Goal: Book appointment/travel/reservation

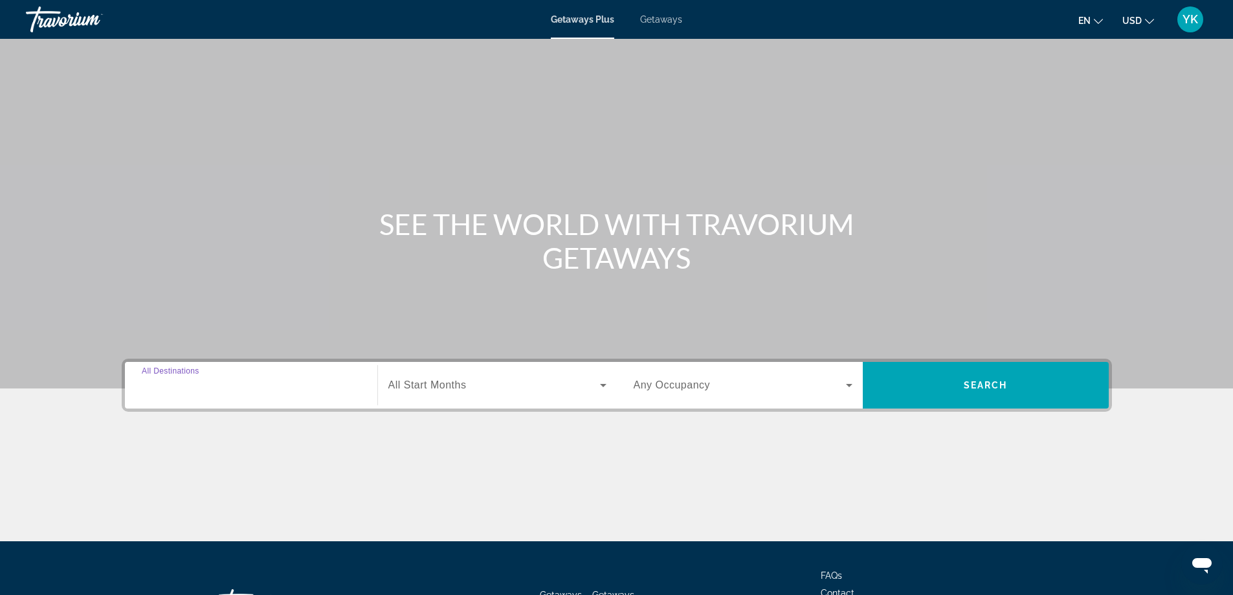
click at [245, 390] on input "Destination All Destinations" at bounding box center [251, 386] width 219 height 16
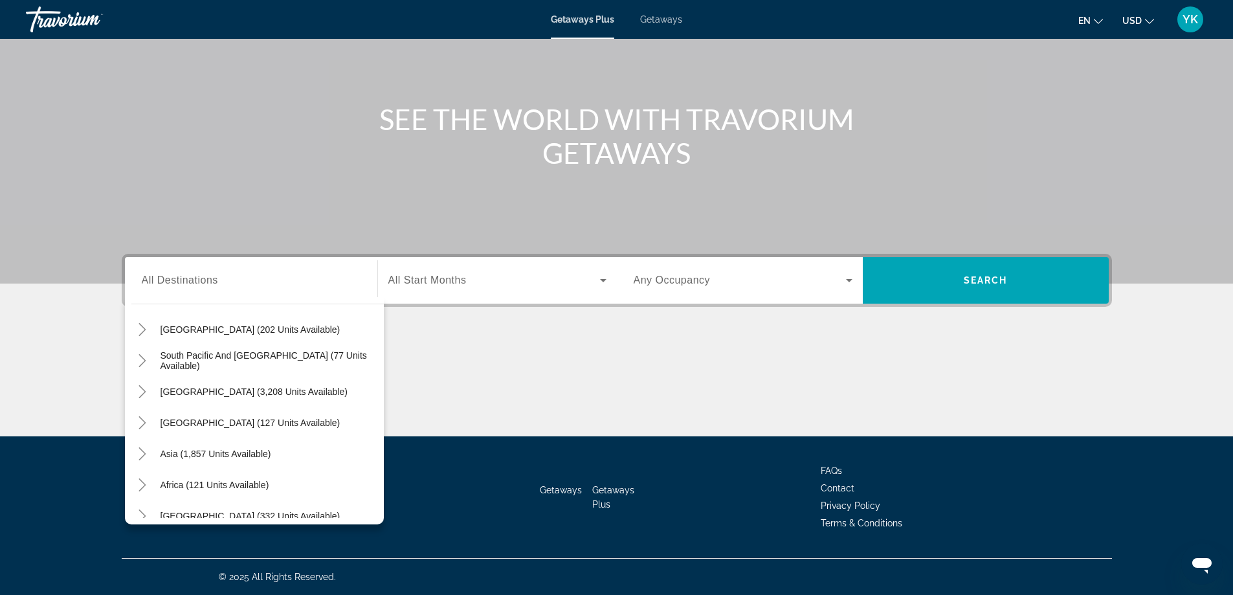
scroll to position [210, 0]
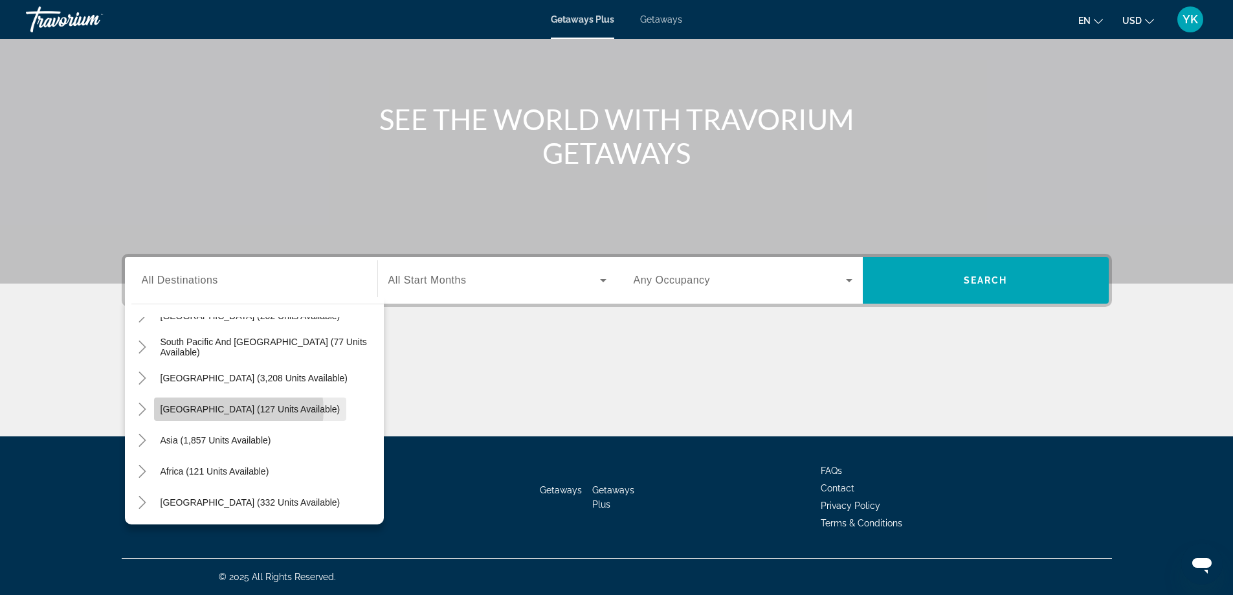
click at [238, 410] on span "[GEOGRAPHIC_DATA] (127 units available)" at bounding box center [251, 409] width 180 height 10
type input "**********"
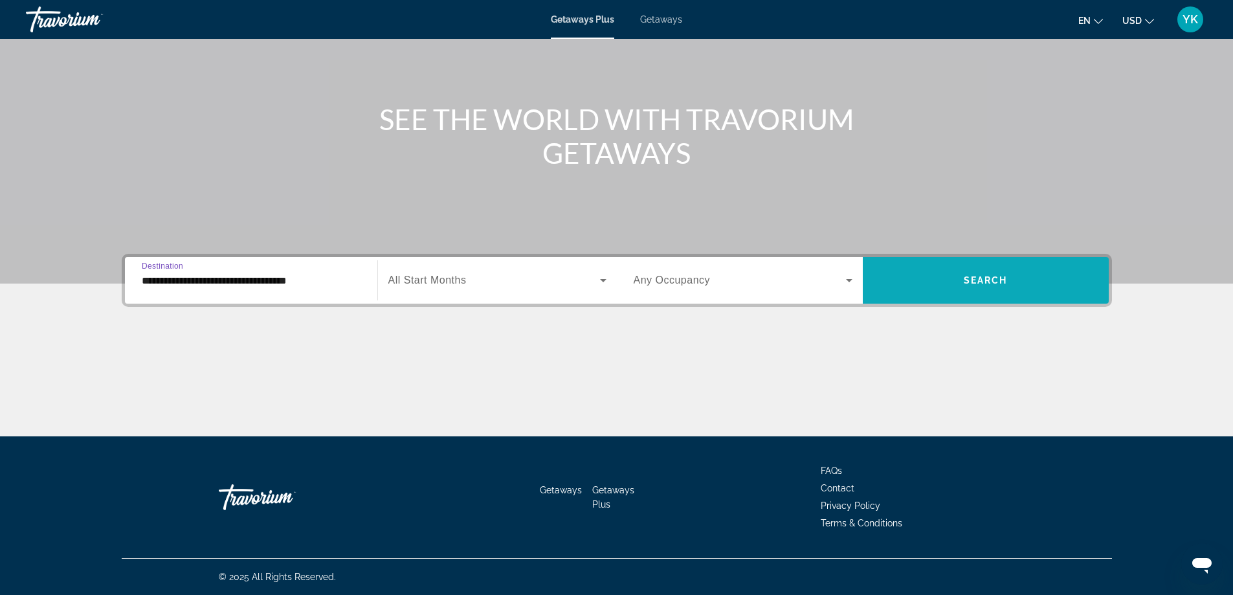
click at [988, 278] on span "Search" at bounding box center [986, 280] width 44 height 10
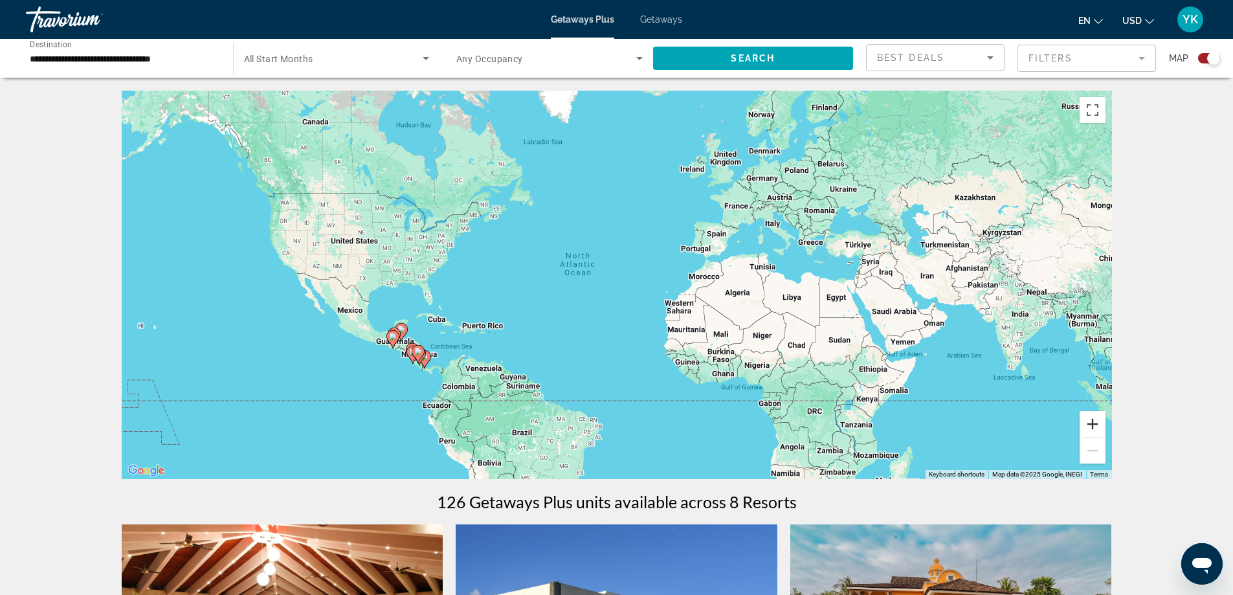
click at [1097, 425] on button "Zoom in" at bounding box center [1093, 424] width 26 height 26
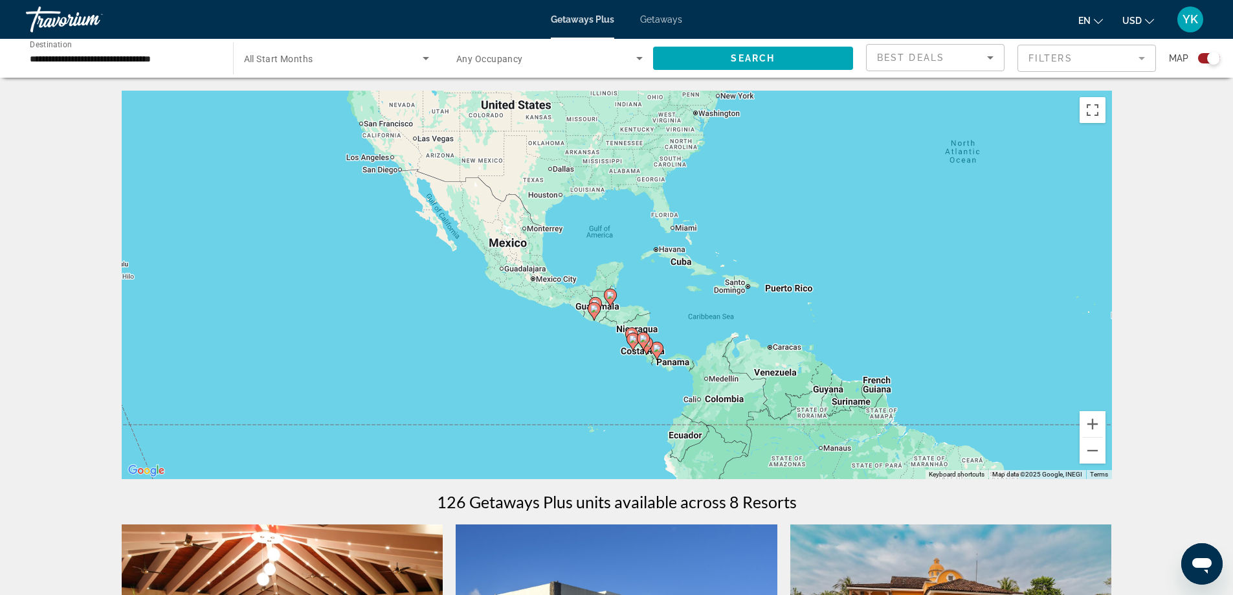
drag, startPoint x: 316, startPoint y: 355, endPoint x: 744, endPoint y: 263, distance: 437.7
click at [744, 263] on div "To activate drag with keyboard, press Alt + Enter. Once in keyboard drag state,…" at bounding box center [617, 285] width 990 height 388
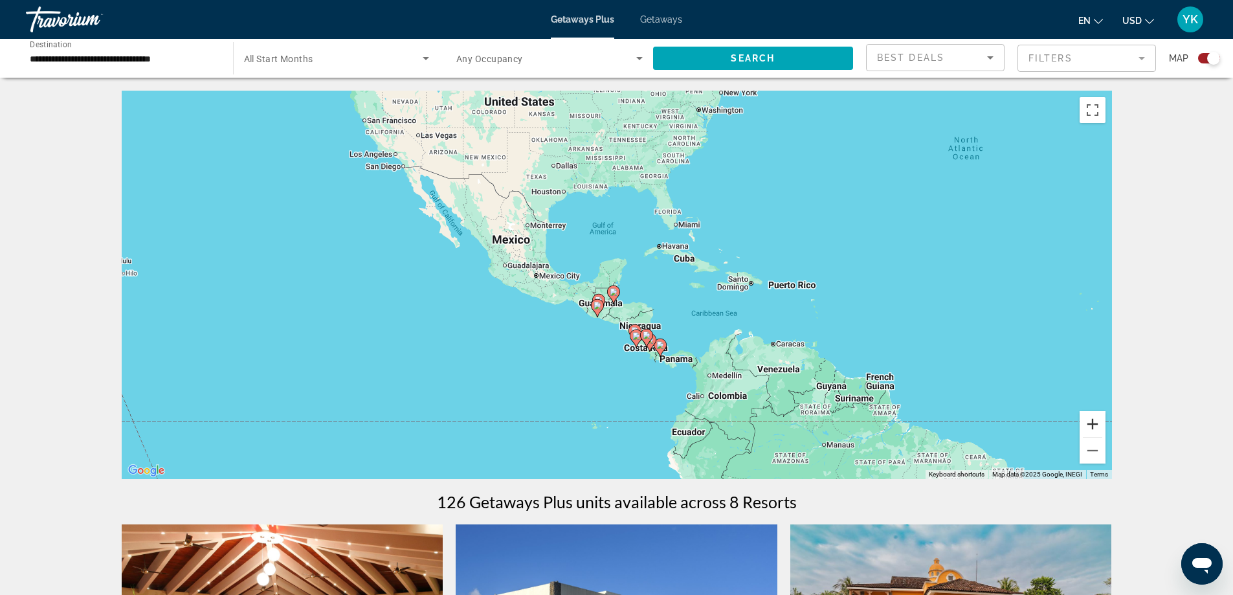
click at [1094, 427] on button "Zoom in" at bounding box center [1093, 424] width 26 height 26
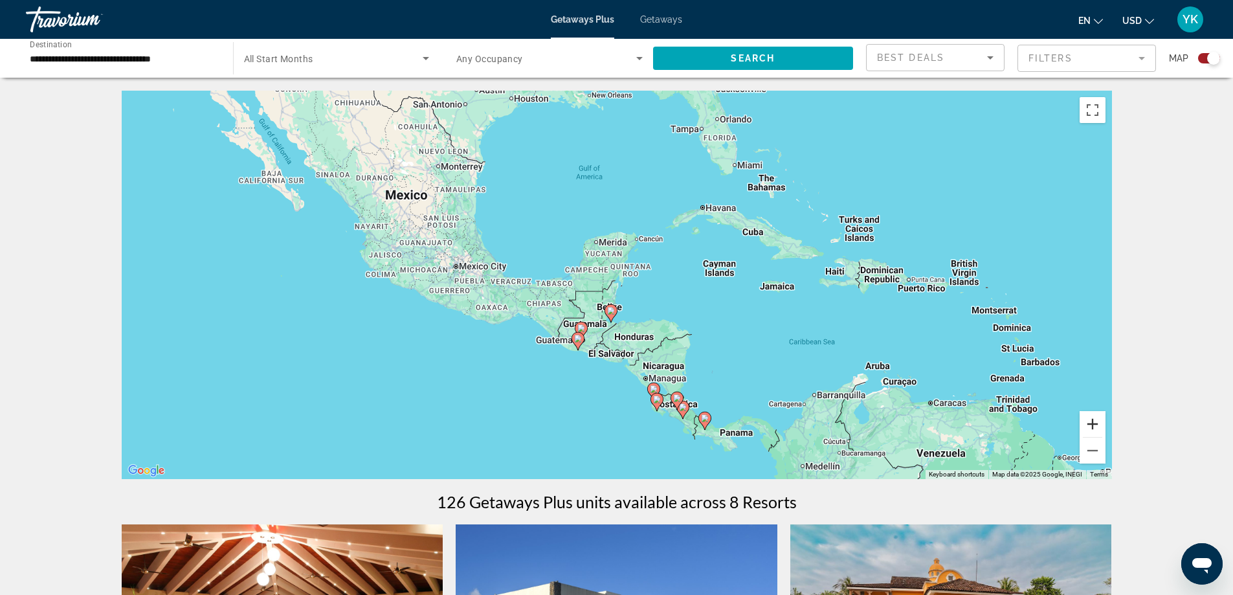
click at [1093, 427] on button "Zoom in" at bounding box center [1093, 424] width 26 height 26
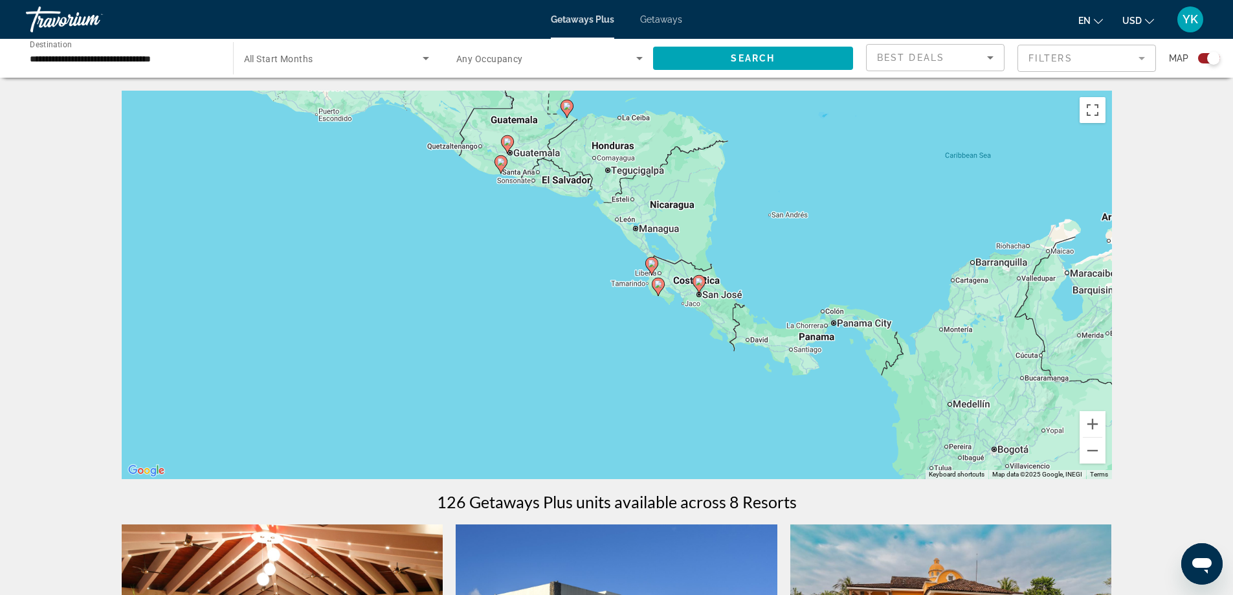
drag, startPoint x: 835, startPoint y: 395, endPoint x: 799, endPoint y: 131, distance: 267.1
click at [799, 132] on div "To activate drag with keyboard, press Alt + Enter. Once in keyboard drag state,…" at bounding box center [617, 285] width 990 height 388
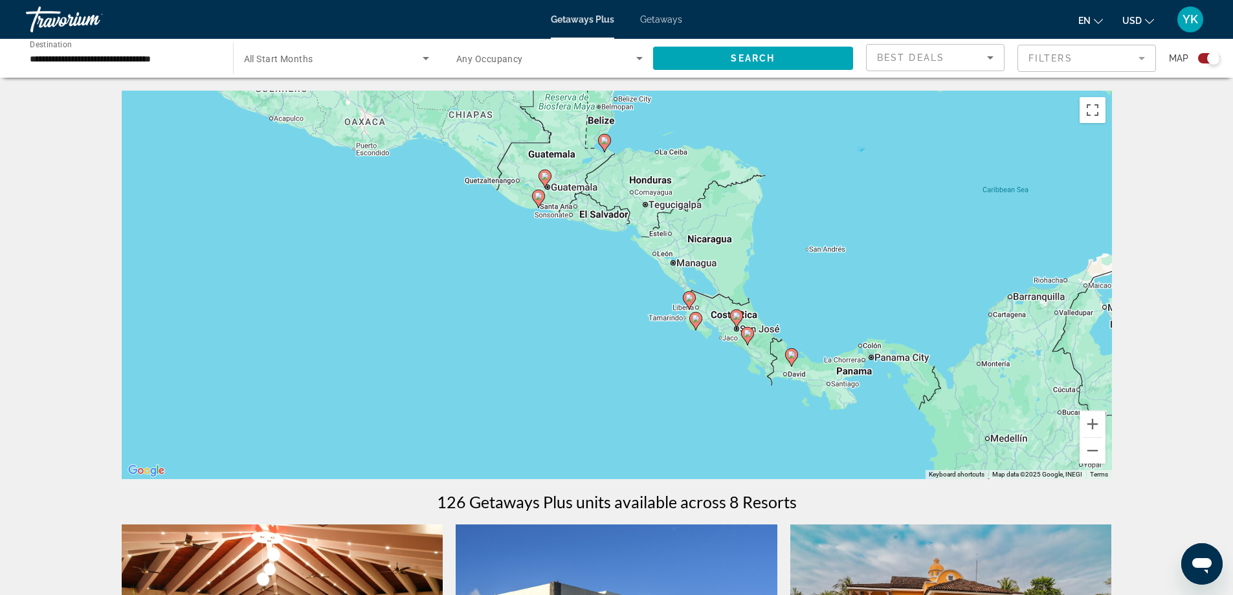
drag, startPoint x: 819, startPoint y: 190, endPoint x: 854, endPoint y: 255, distance: 73.8
click at [854, 255] on div "To activate drag with keyboard, press Alt + Enter. Once in keyboard drag state,…" at bounding box center [617, 285] width 990 height 388
click at [1094, 428] on button "Zoom in" at bounding box center [1093, 424] width 26 height 26
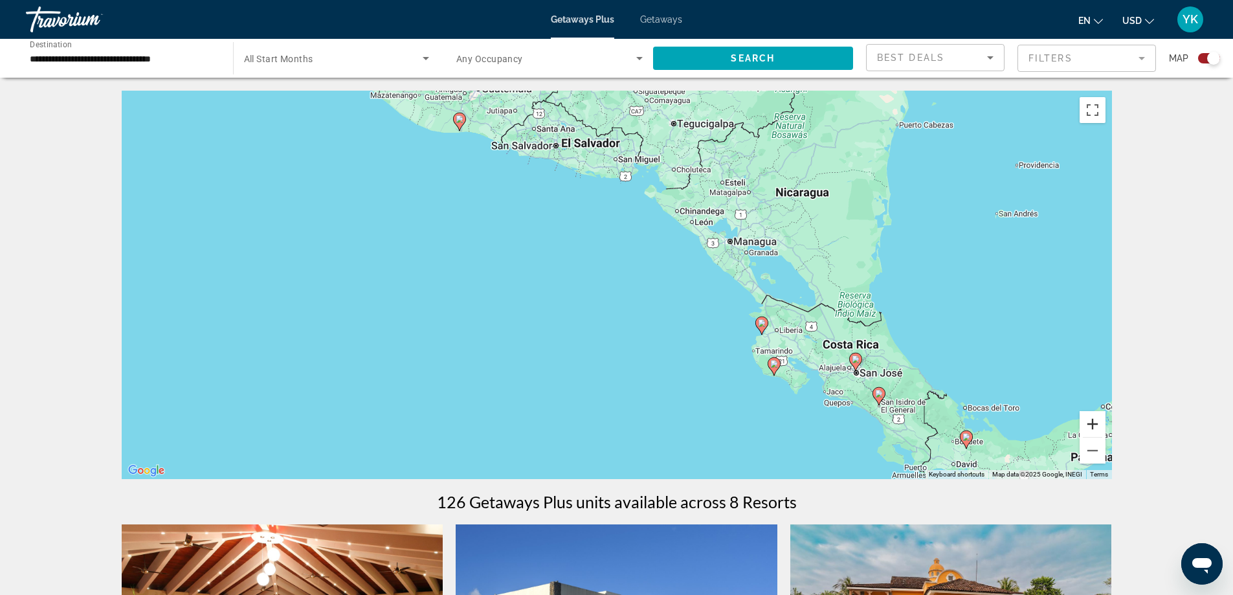
click at [1093, 425] on button "Zoom in" at bounding box center [1093, 424] width 26 height 26
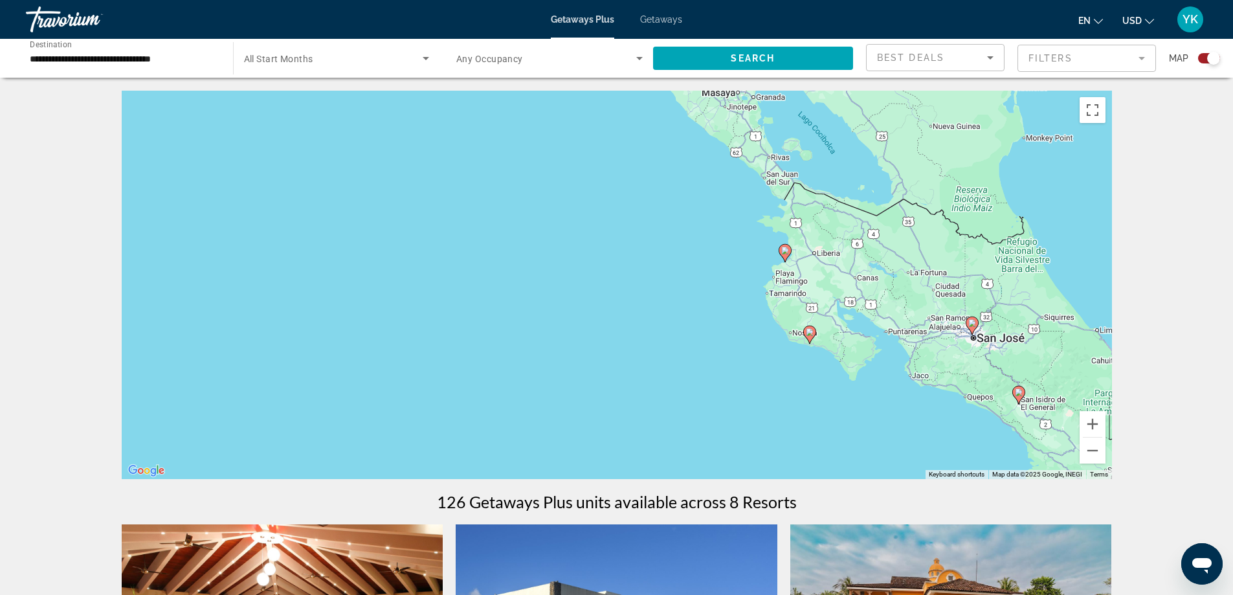
drag, startPoint x: 931, startPoint y: 397, endPoint x: 804, endPoint y: 267, distance: 181.2
click at [804, 267] on div "To activate drag with keyboard, press Alt + Enter. Once in keyboard drag state,…" at bounding box center [617, 285] width 990 height 388
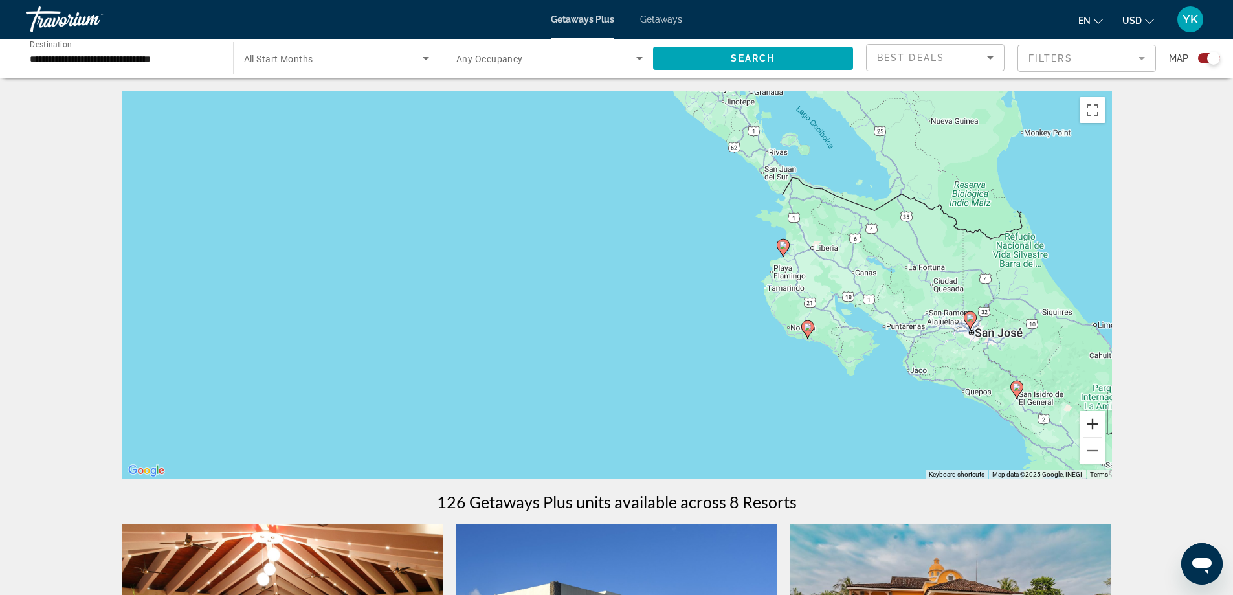
click at [1089, 427] on button "Zoom in" at bounding box center [1093, 424] width 26 height 26
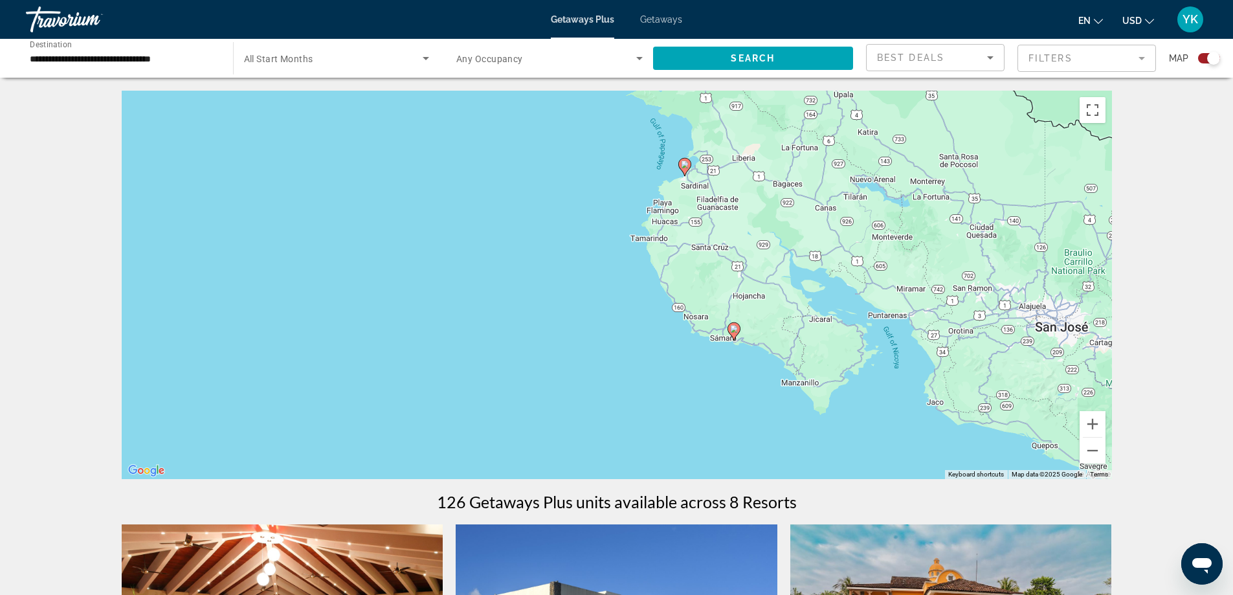
drag, startPoint x: 1009, startPoint y: 320, endPoint x: 755, endPoint y: 270, distance: 258.6
click at [751, 267] on div "To activate drag with keyboard, press Alt + Enter. Once in keyboard drag state,…" at bounding box center [617, 285] width 990 height 388
click at [1088, 421] on button "Zoom in" at bounding box center [1093, 424] width 26 height 26
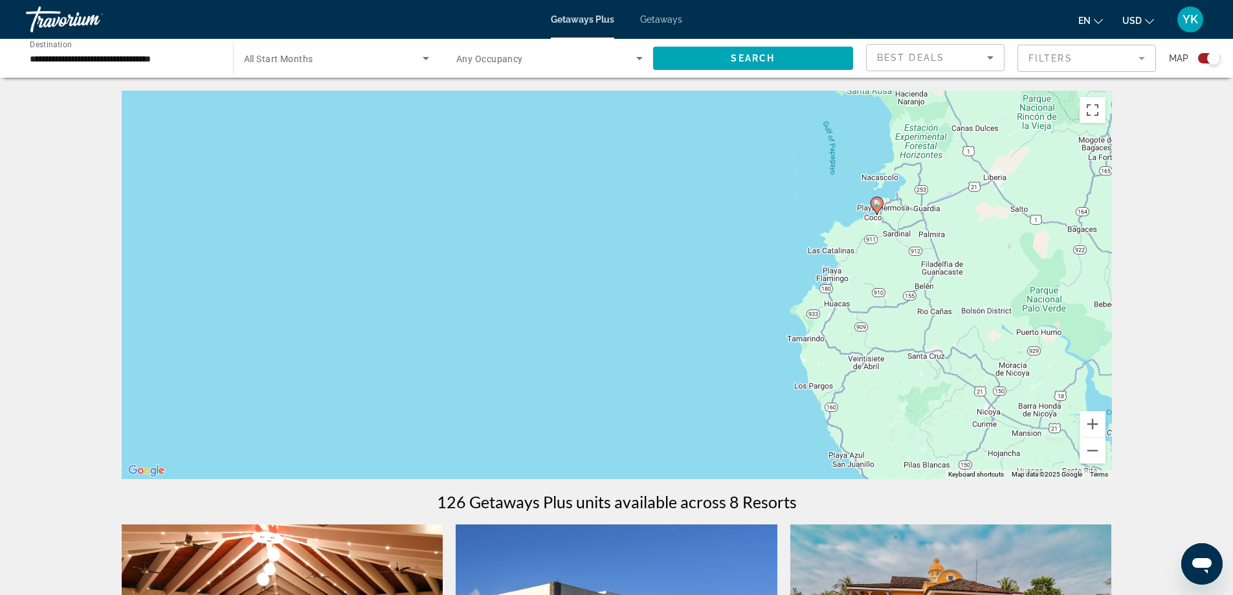
drag, startPoint x: 863, startPoint y: 307, endPoint x: 988, endPoint y: 452, distance: 191.4
click at [988, 452] on div "To activate drag with keyboard, press Alt + Enter. Once in keyboard drag state,…" at bounding box center [617, 285] width 990 height 388
click at [876, 202] on image "Main content" at bounding box center [877, 203] width 8 height 8
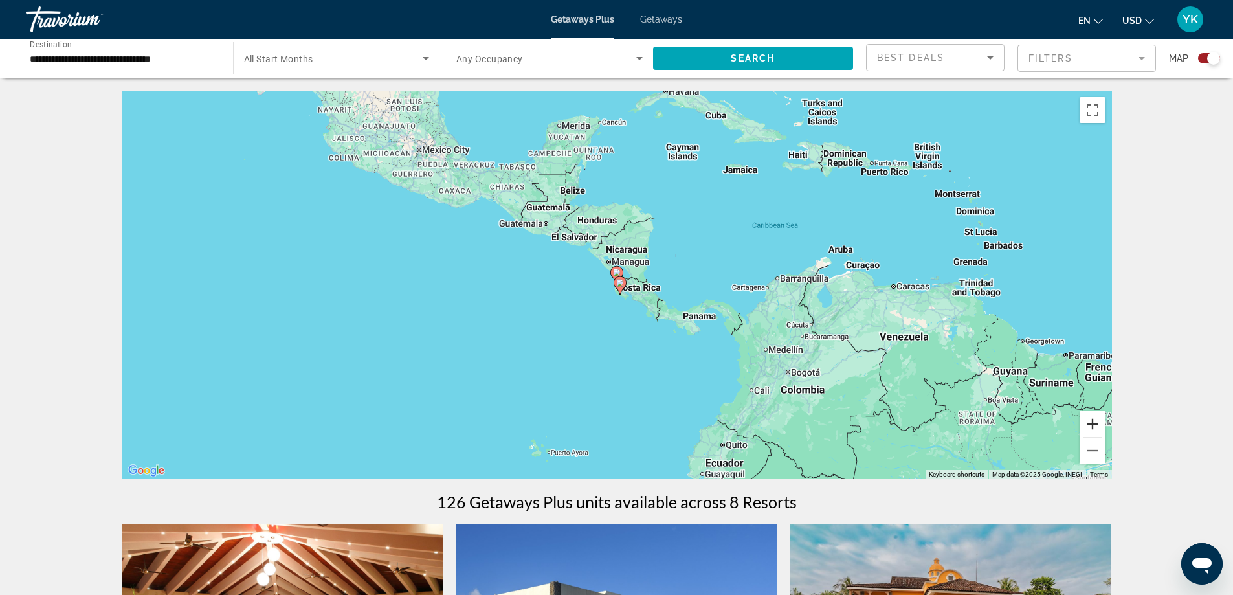
click at [1084, 422] on button "Zoom in" at bounding box center [1093, 424] width 26 height 26
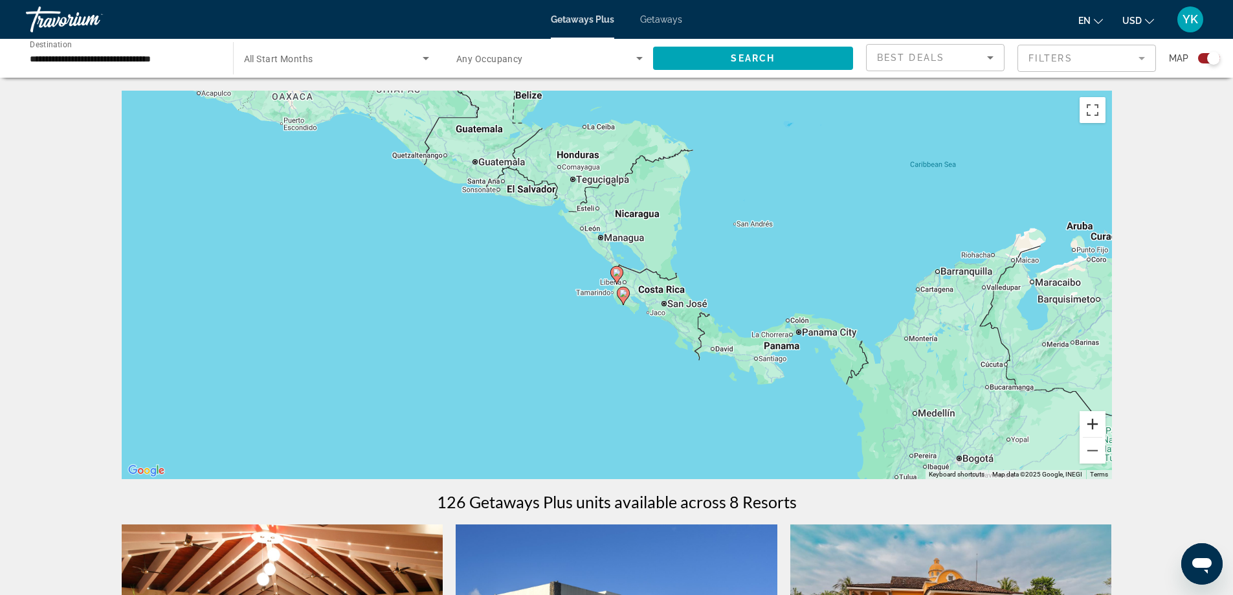
click at [1087, 422] on button "Zoom in" at bounding box center [1093, 424] width 26 height 26
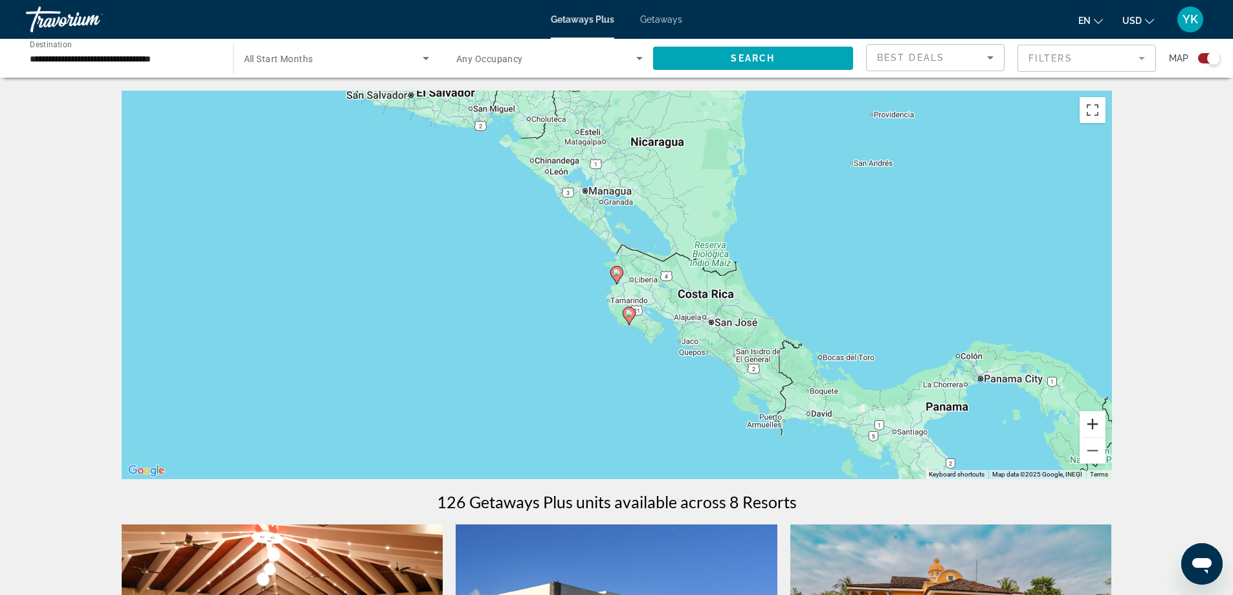
click at [1096, 422] on button "Zoom in" at bounding box center [1093, 424] width 26 height 26
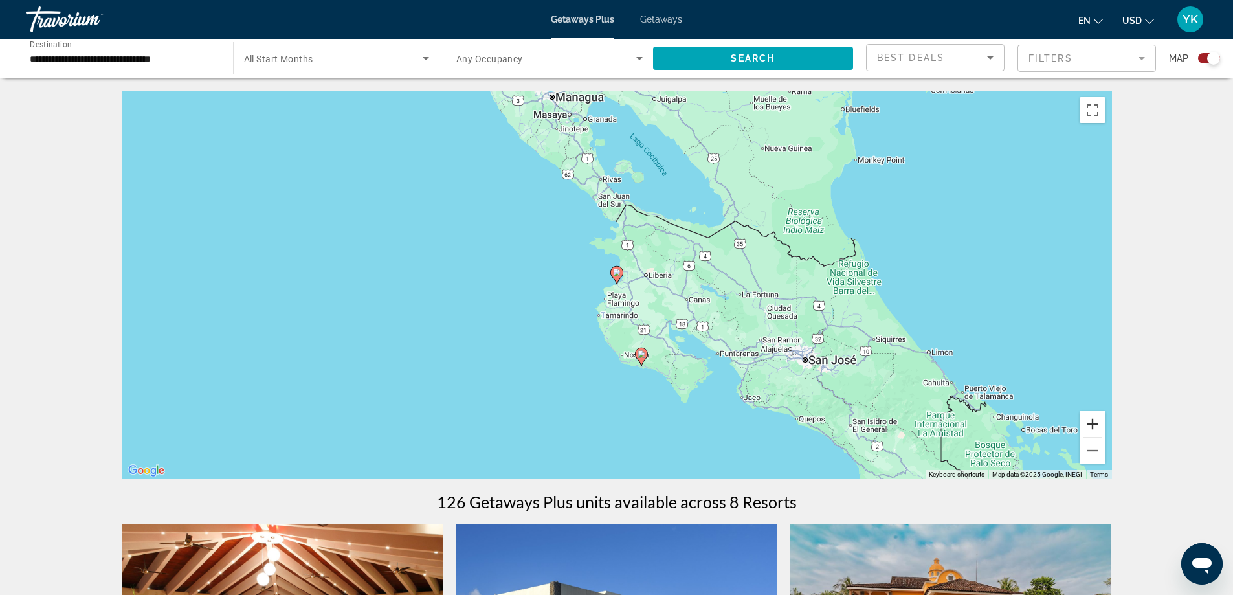
click at [1096, 422] on button "Zoom in" at bounding box center [1093, 424] width 26 height 26
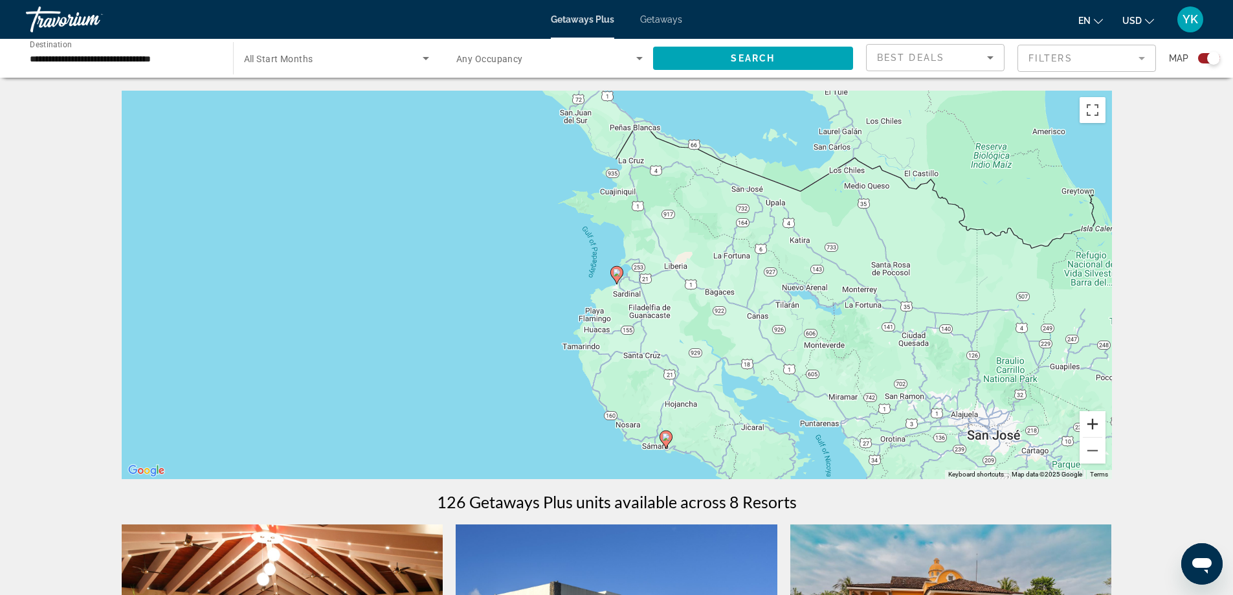
click at [1096, 422] on button "Zoom in" at bounding box center [1093, 424] width 26 height 26
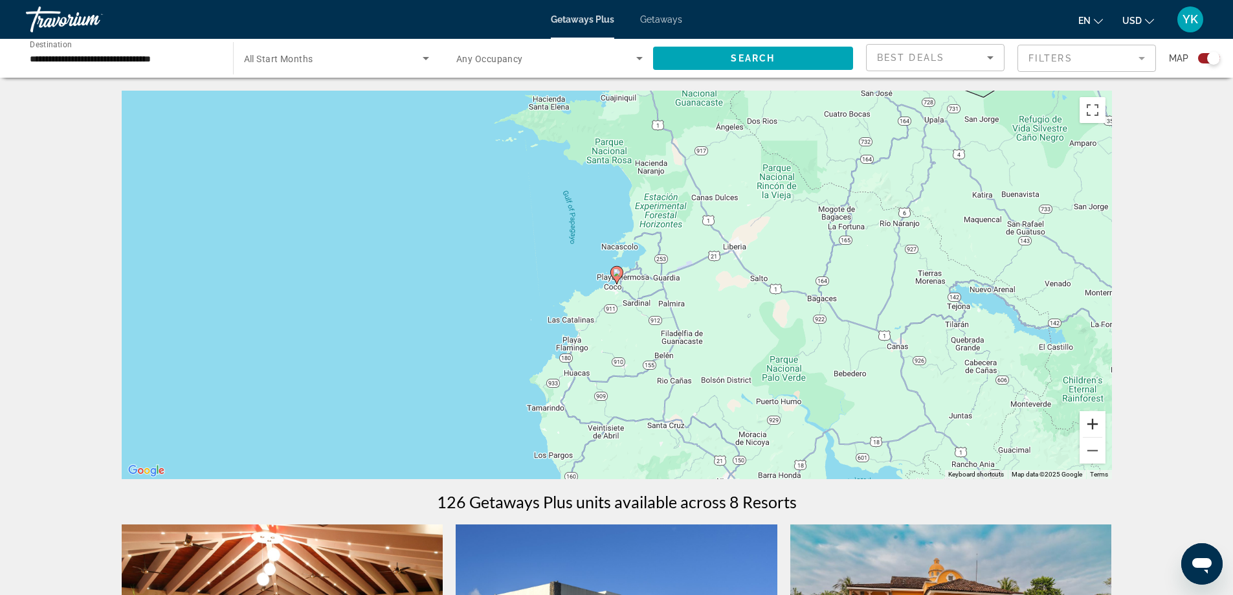
click at [1096, 422] on button "Zoom in" at bounding box center [1093, 424] width 26 height 26
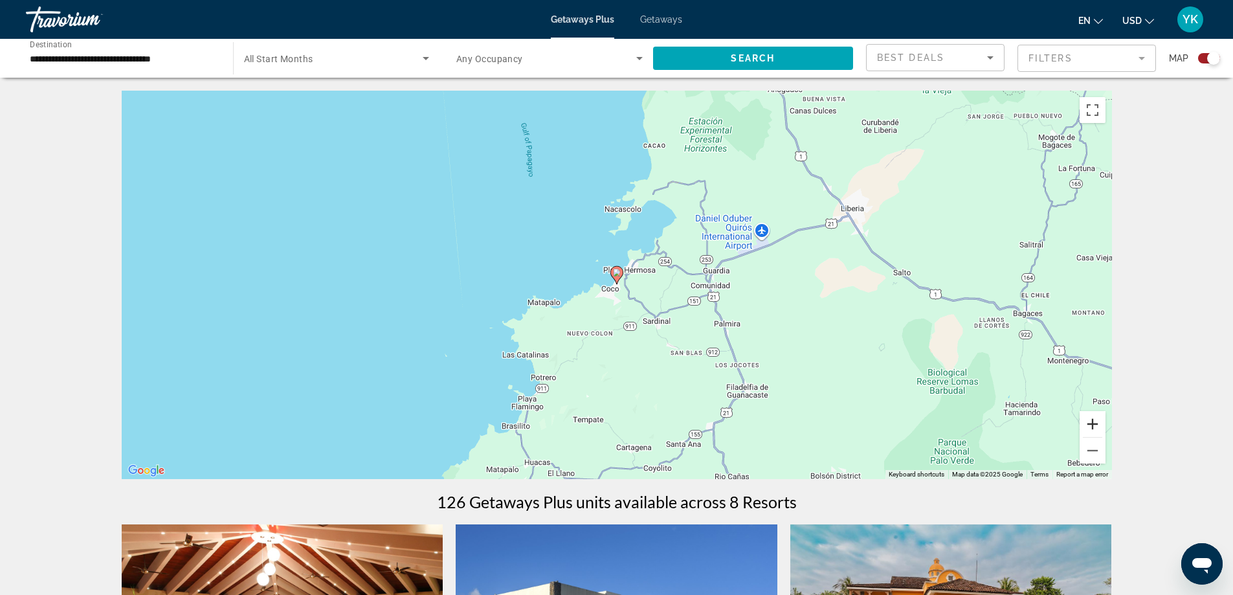
click at [1096, 422] on button "Zoom in" at bounding box center [1093, 424] width 26 height 26
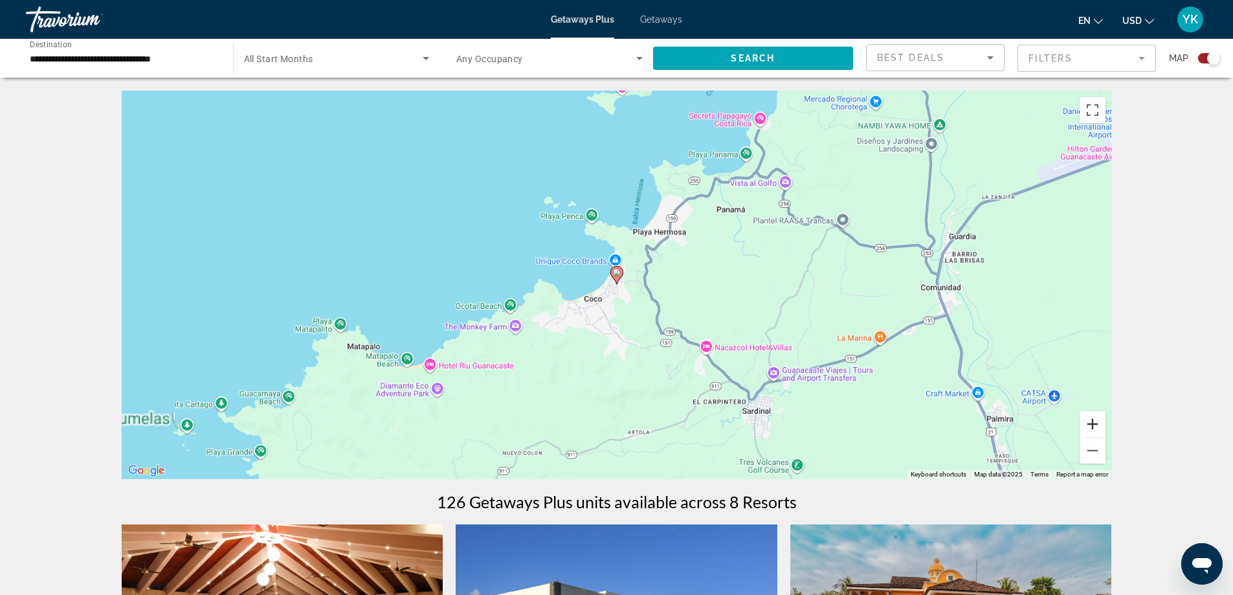
click at [1096, 422] on button "Zoom in" at bounding box center [1093, 424] width 26 height 26
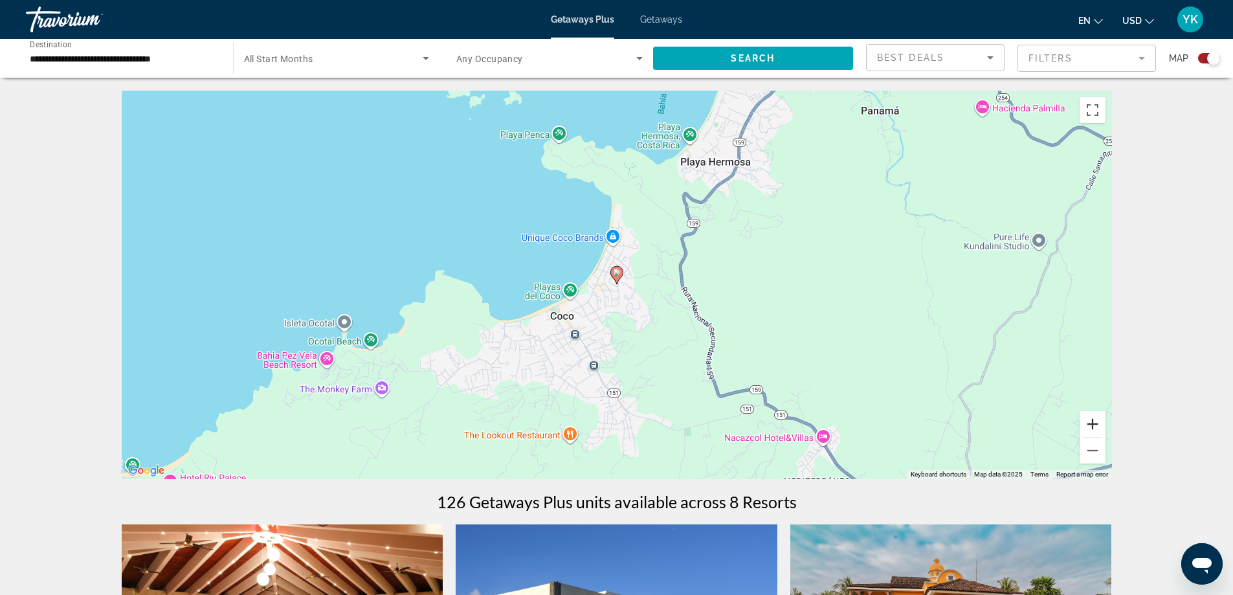
click at [1096, 422] on button "Zoom in" at bounding box center [1093, 424] width 26 height 26
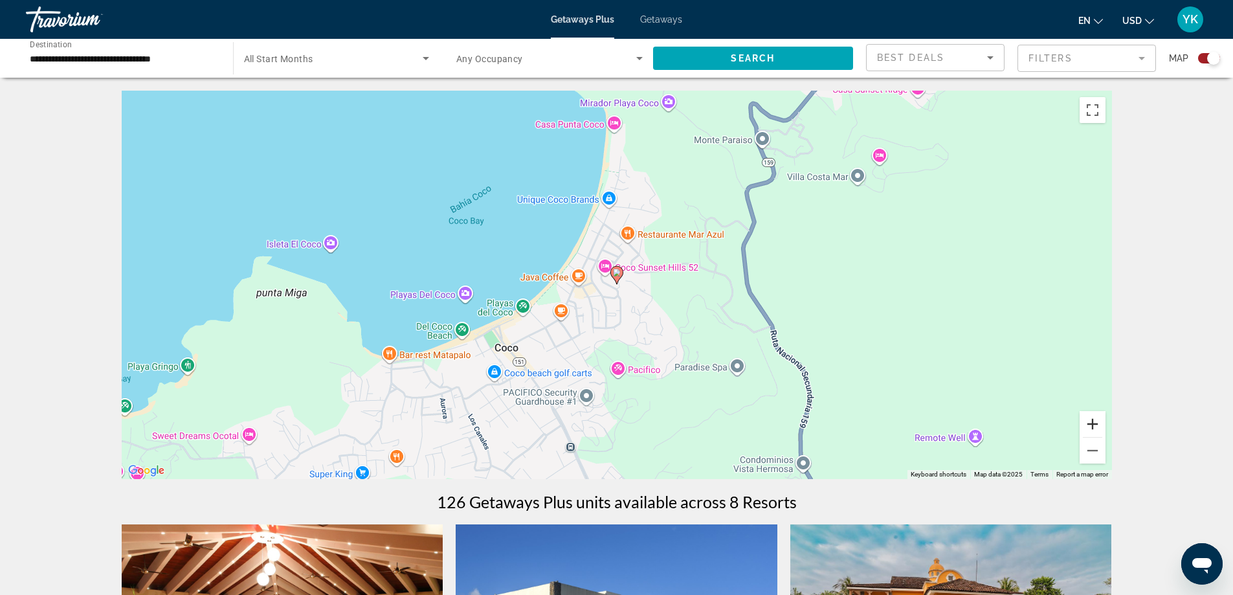
click at [1096, 422] on button "Zoom in" at bounding box center [1093, 424] width 26 height 26
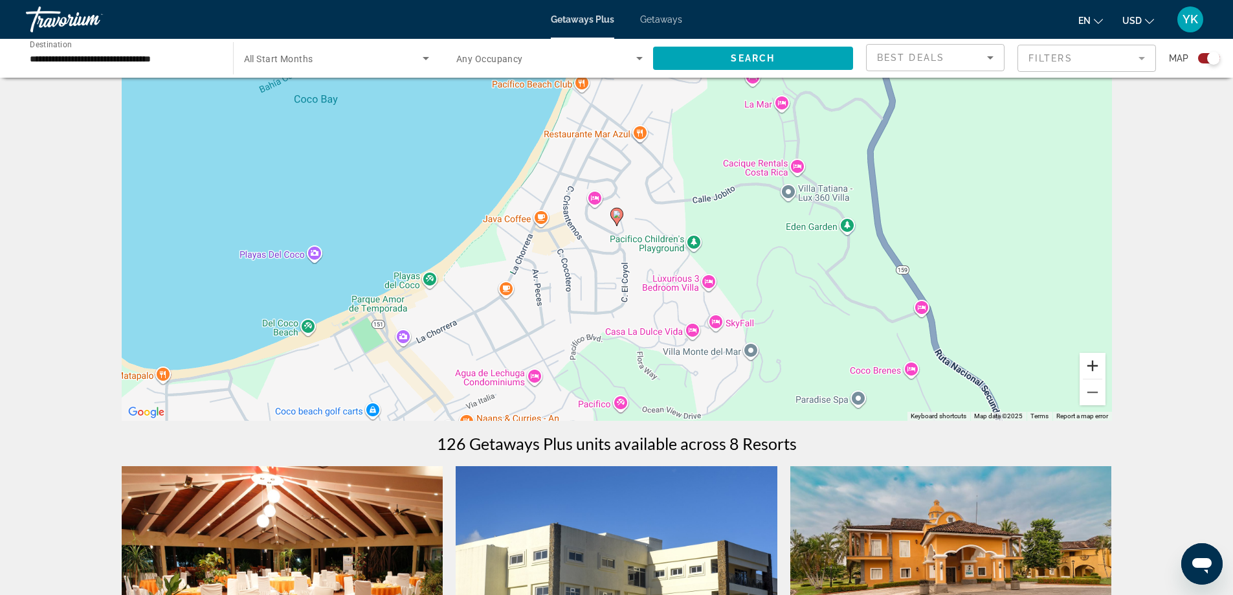
scroll to position [86, 0]
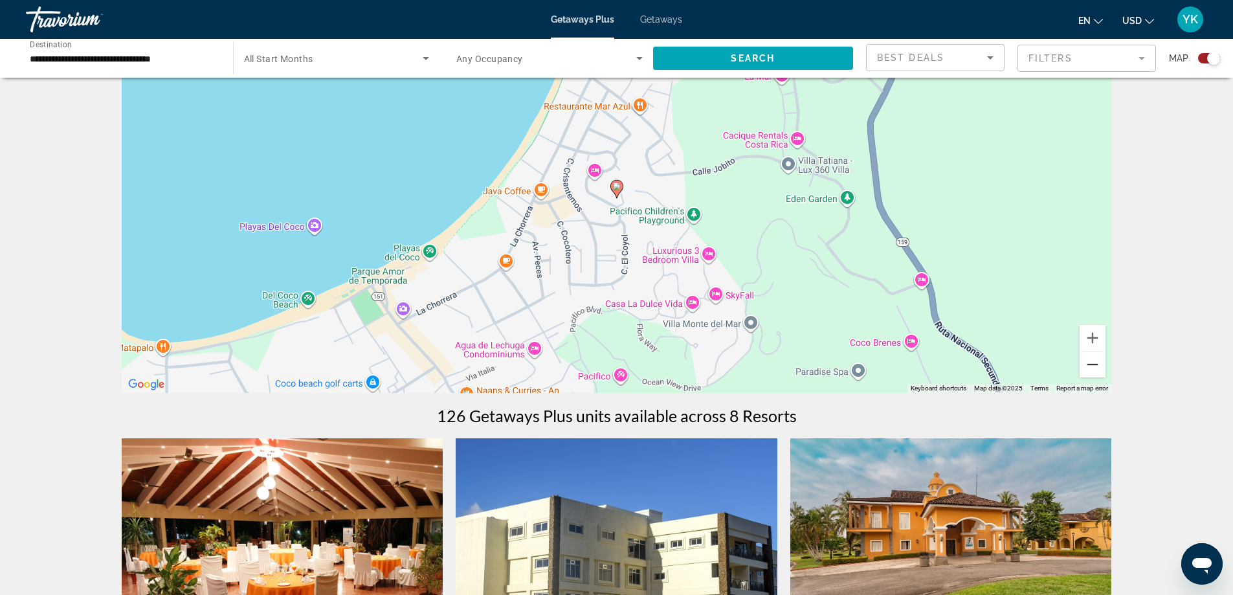
click at [1096, 364] on button "Zoom out" at bounding box center [1093, 364] width 26 height 26
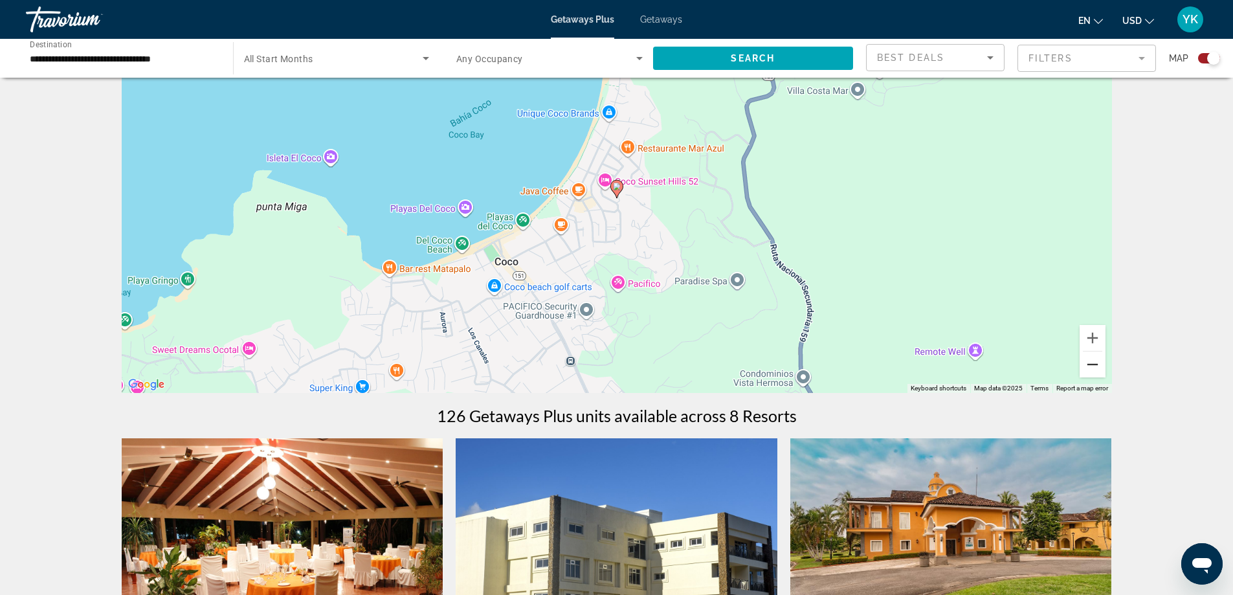
click at [1096, 364] on button "Zoom out" at bounding box center [1093, 364] width 26 height 26
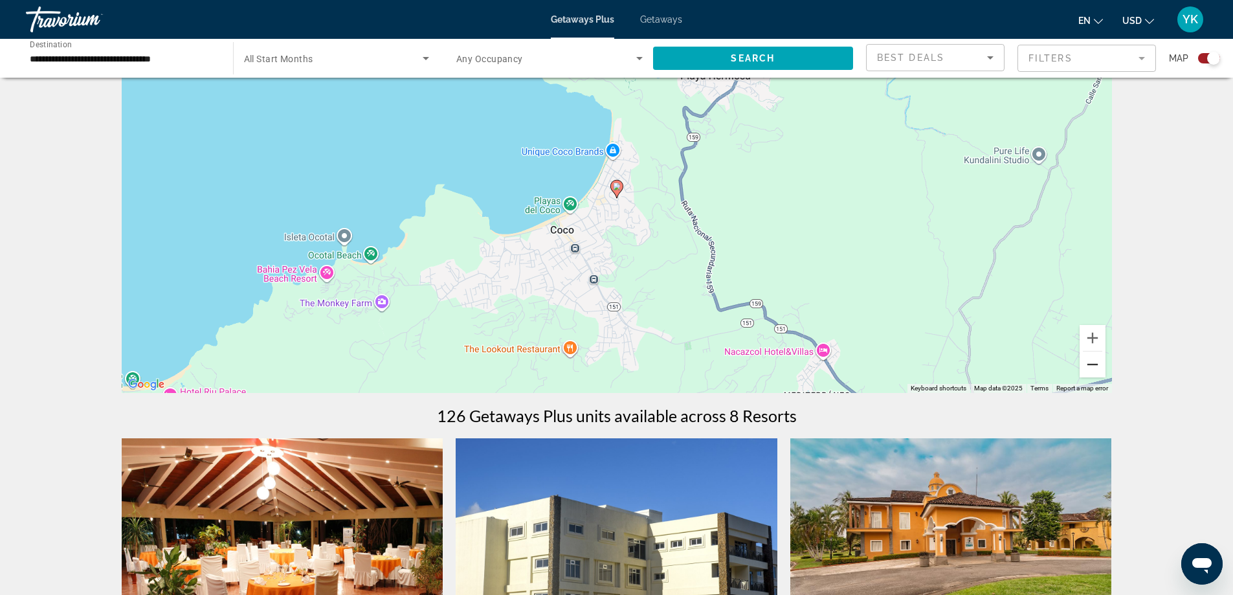
click at [1096, 364] on button "Zoom out" at bounding box center [1093, 364] width 26 height 26
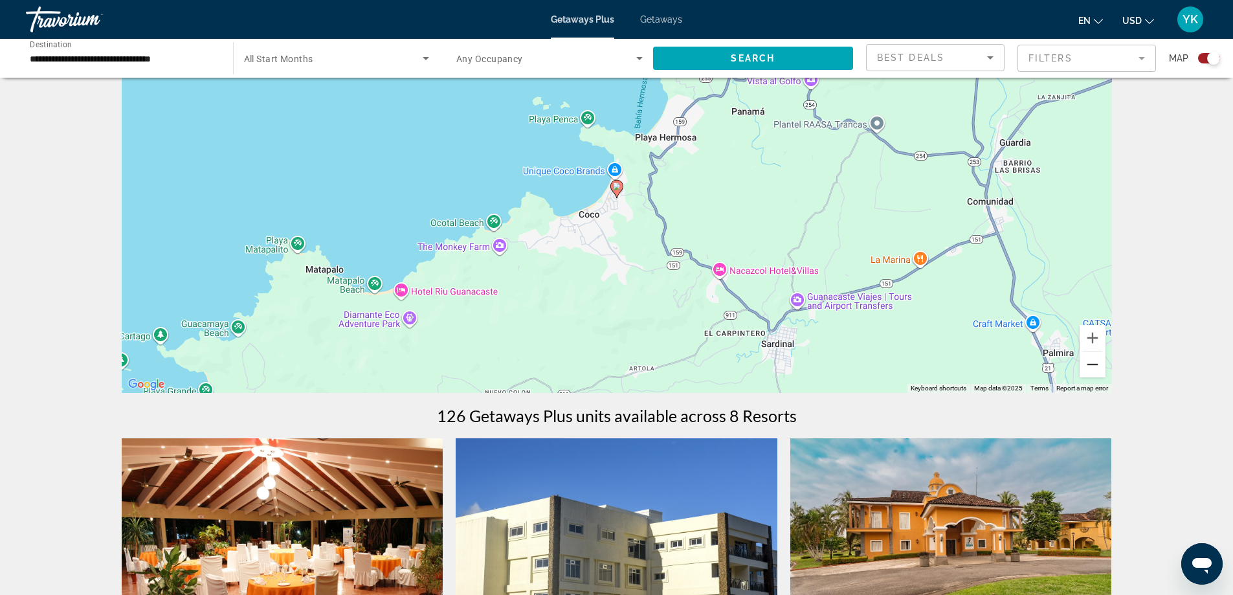
click at [1096, 364] on button "Zoom out" at bounding box center [1093, 364] width 26 height 26
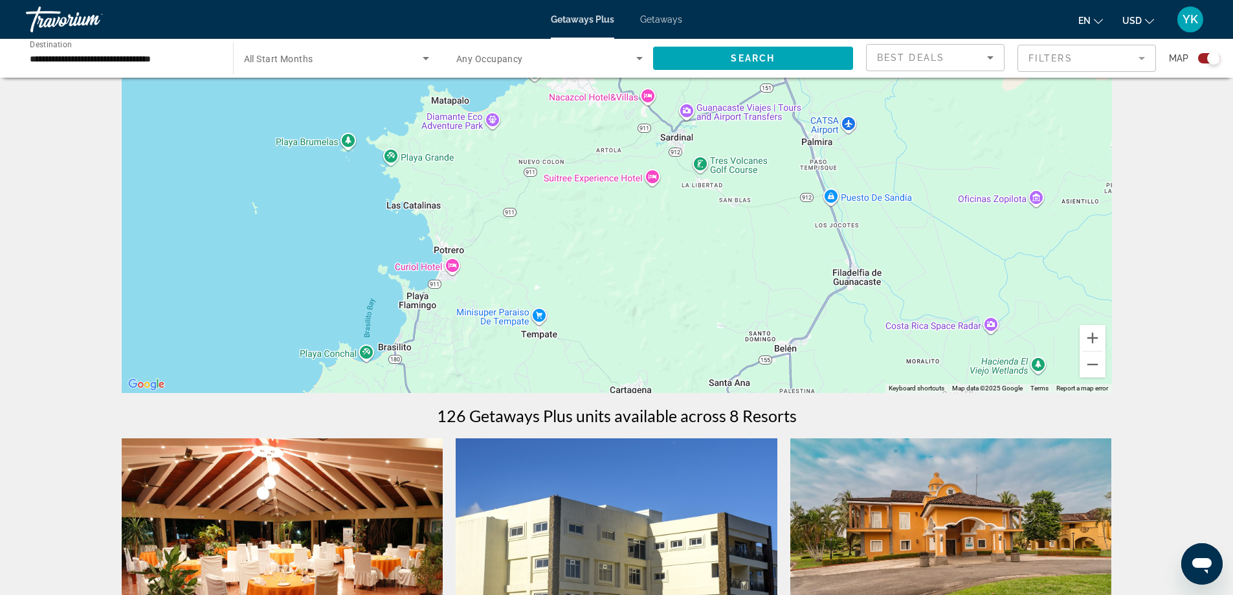
drag, startPoint x: 761, startPoint y: 336, endPoint x: 740, endPoint y: 199, distance: 138.1
click at [740, 199] on div "To activate drag with keyboard, press Alt + Enter. Once in keyboard drag state,…" at bounding box center [617, 199] width 990 height 388
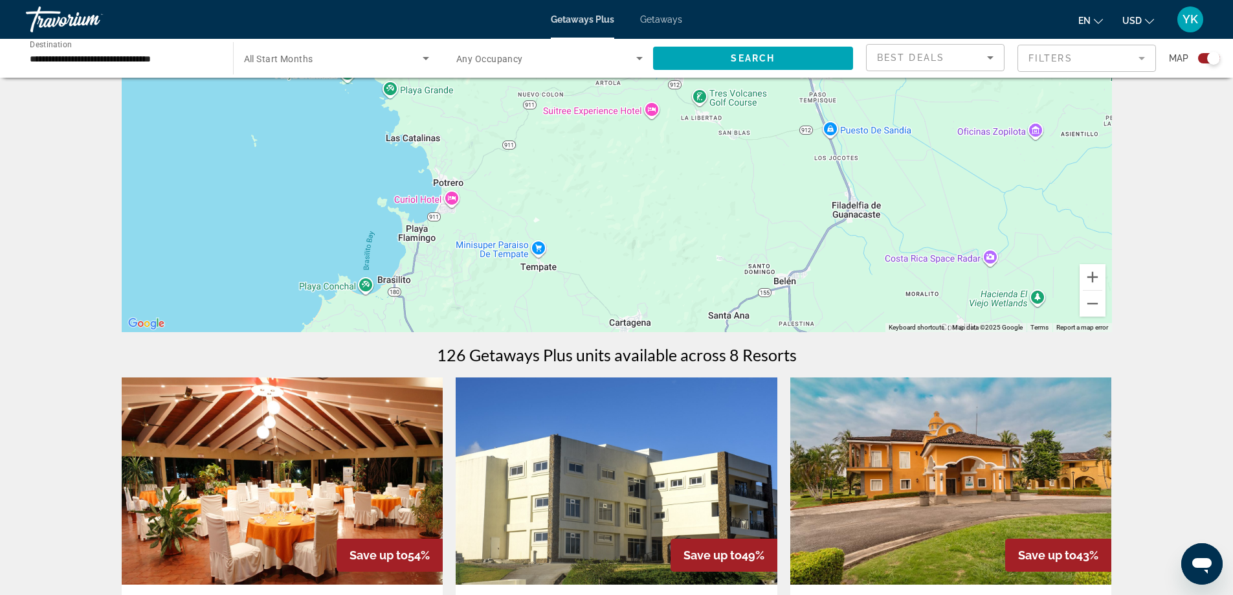
scroll to position [173, 0]
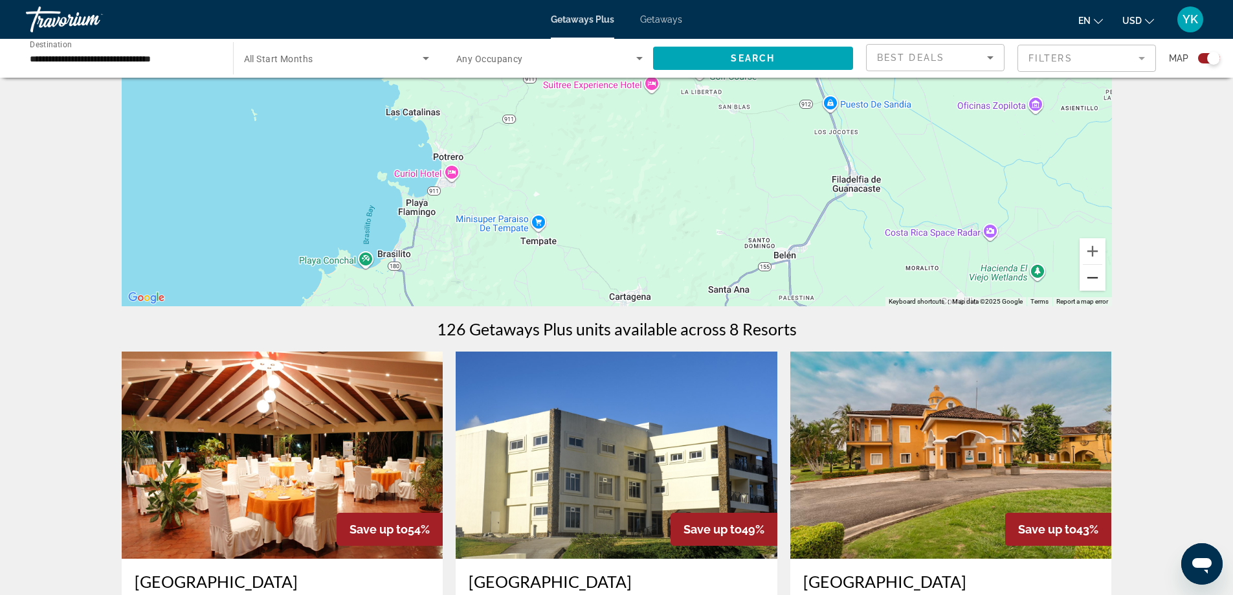
click at [1089, 276] on button "Zoom out" at bounding box center [1093, 278] width 26 height 26
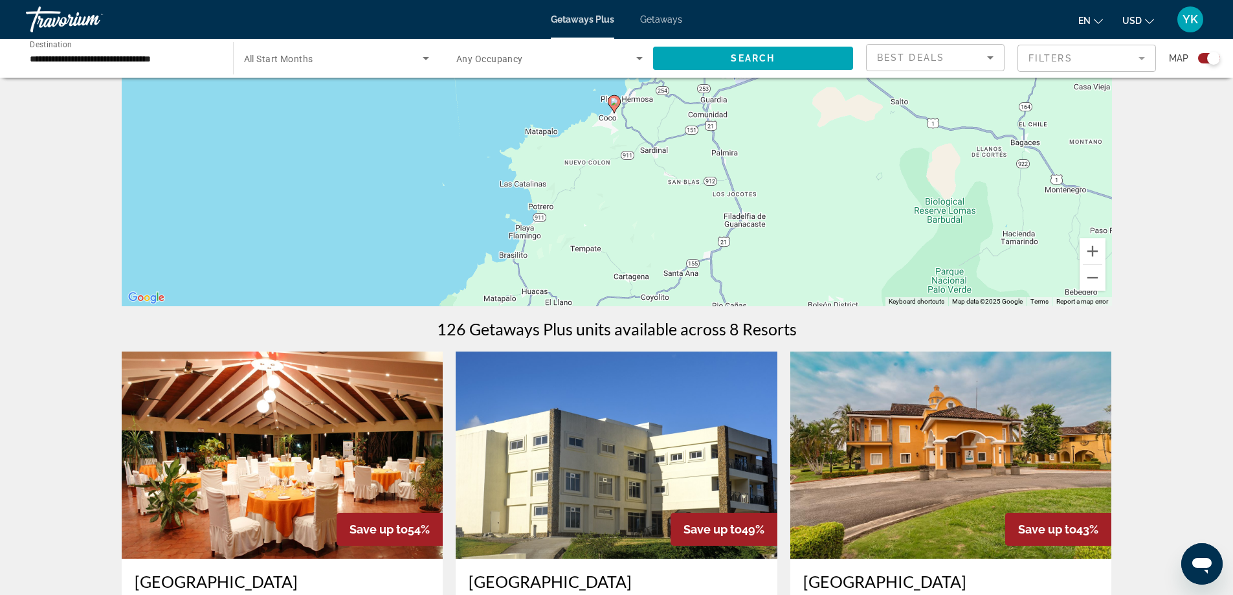
drag, startPoint x: 696, startPoint y: 180, endPoint x: 900, endPoint y: 219, distance: 207.0
click at [706, 255] on div "To activate drag with keyboard, press Alt + Enter. Once in keyboard drag state,…" at bounding box center [617, 112] width 990 height 388
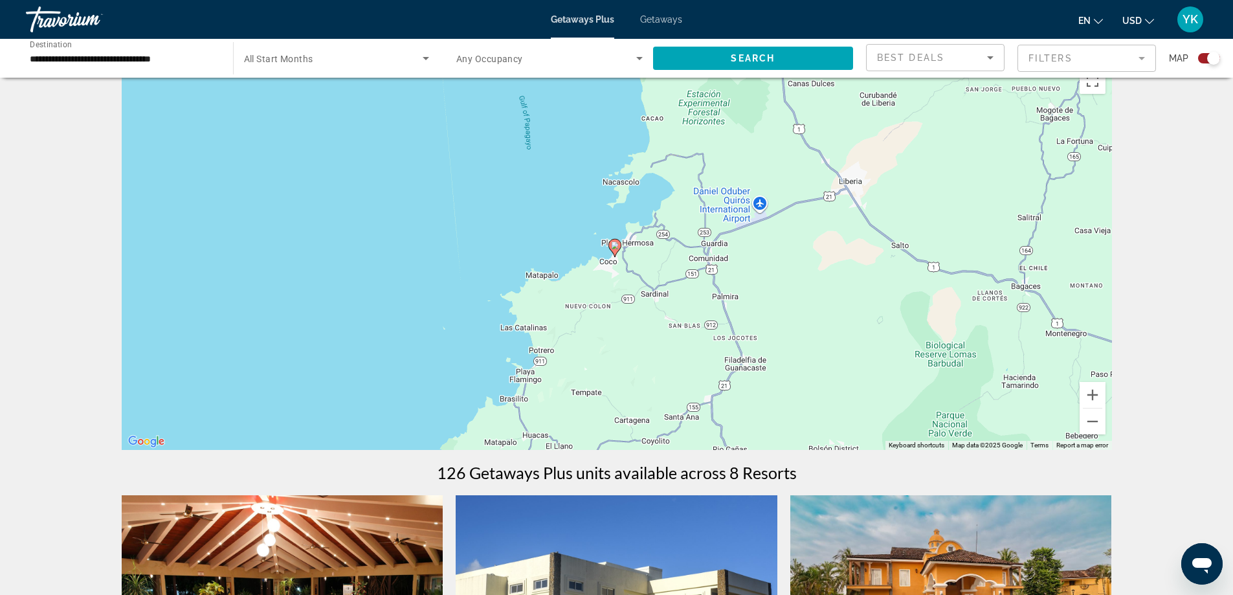
scroll to position [0, 0]
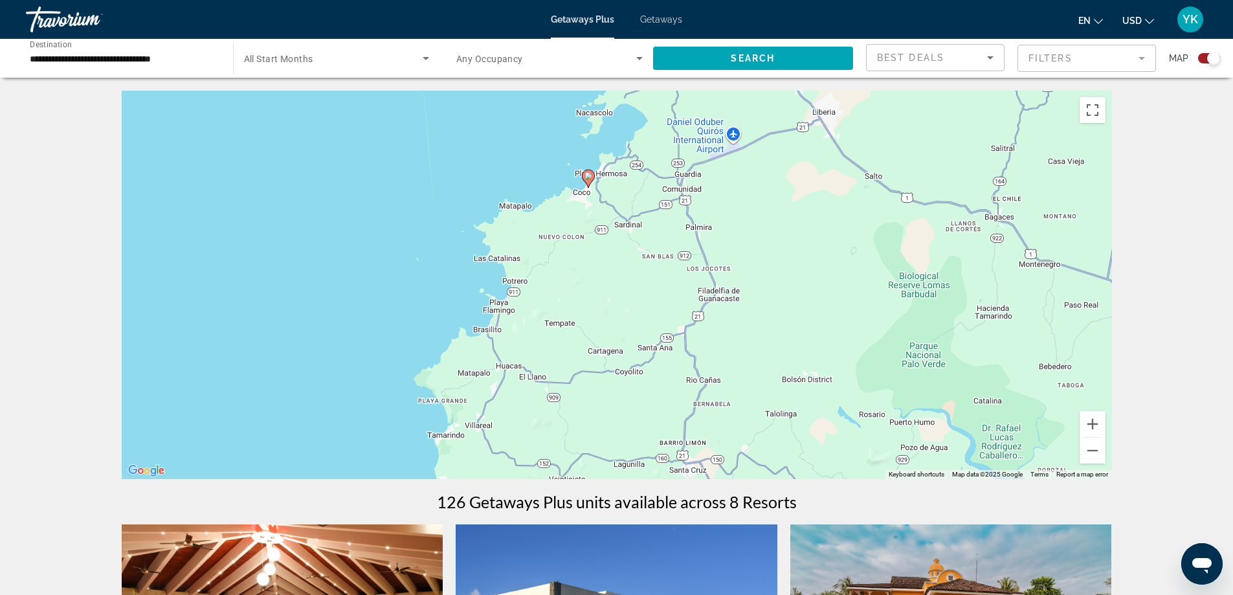
drag, startPoint x: 774, startPoint y: 344, endPoint x: 744, endPoint y: 217, distance: 131.1
click at [745, 219] on div "To activate drag with keyboard, press Alt + Enter. Once in keyboard drag state,…" at bounding box center [617, 285] width 990 height 388
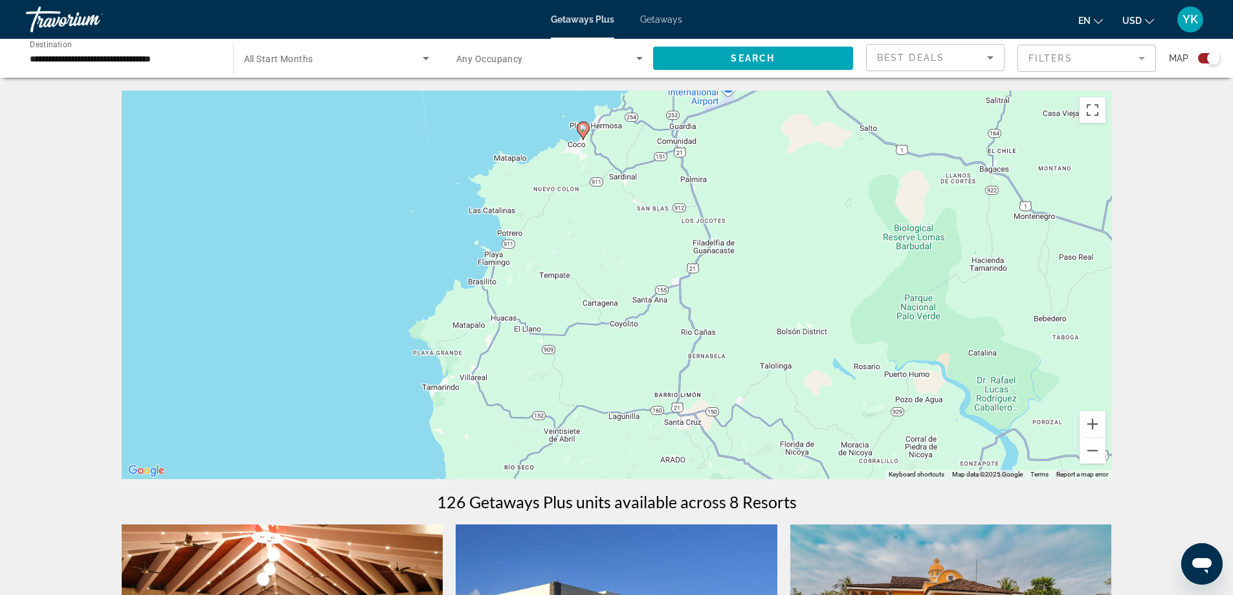
drag, startPoint x: 726, startPoint y: 355, endPoint x: 685, endPoint y: 191, distance: 169.5
click at [685, 194] on div "To activate drag with keyboard, press Alt + Enter. Once in keyboard drag state,…" at bounding box center [617, 285] width 990 height 388
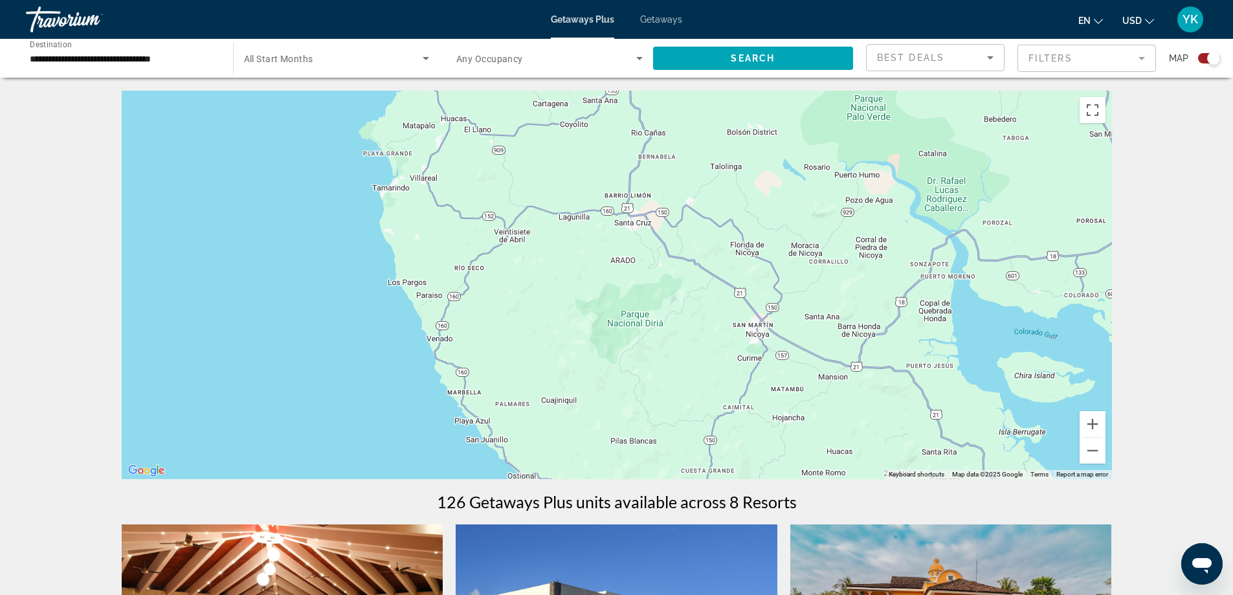
drag, startPoint x: 694, startPoint y: 370, endPoint x: 666, endPoint y: 199, distance: 173.8
click at [667, 202] on div "To activate drag with keyboard, press Alt + Enter. Once in keyboard drag state,…" at bounding box center [617, 285] width 990 height 388
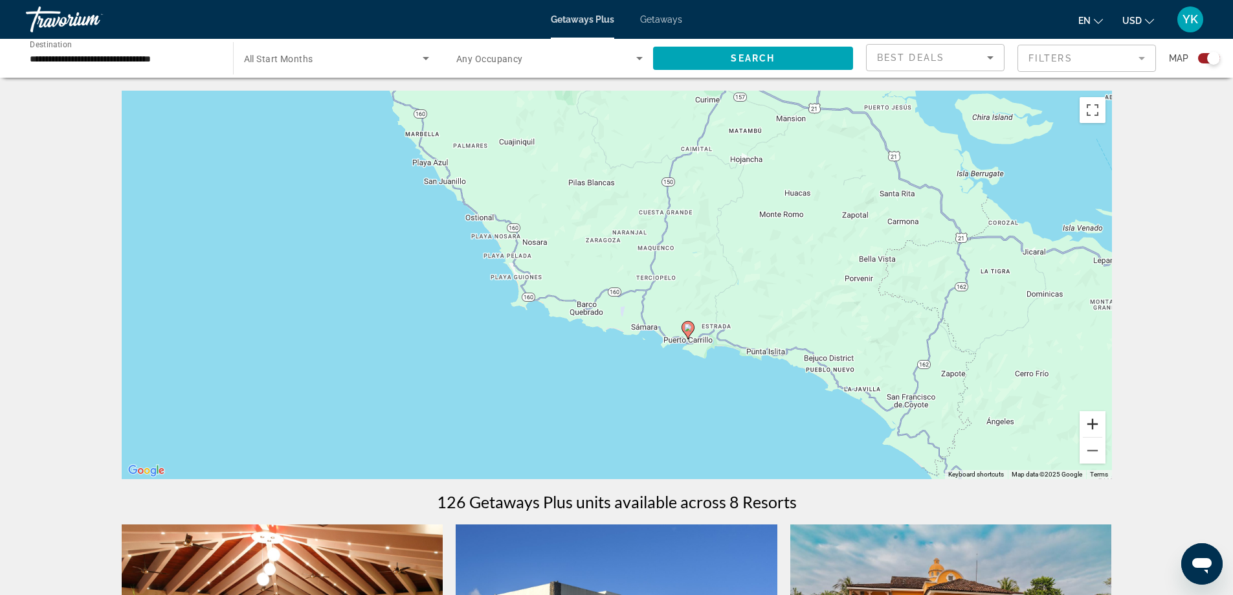
click at [1093, 425] on button "Zoom in" at bounding box center [1093, 424] width 26 height 26
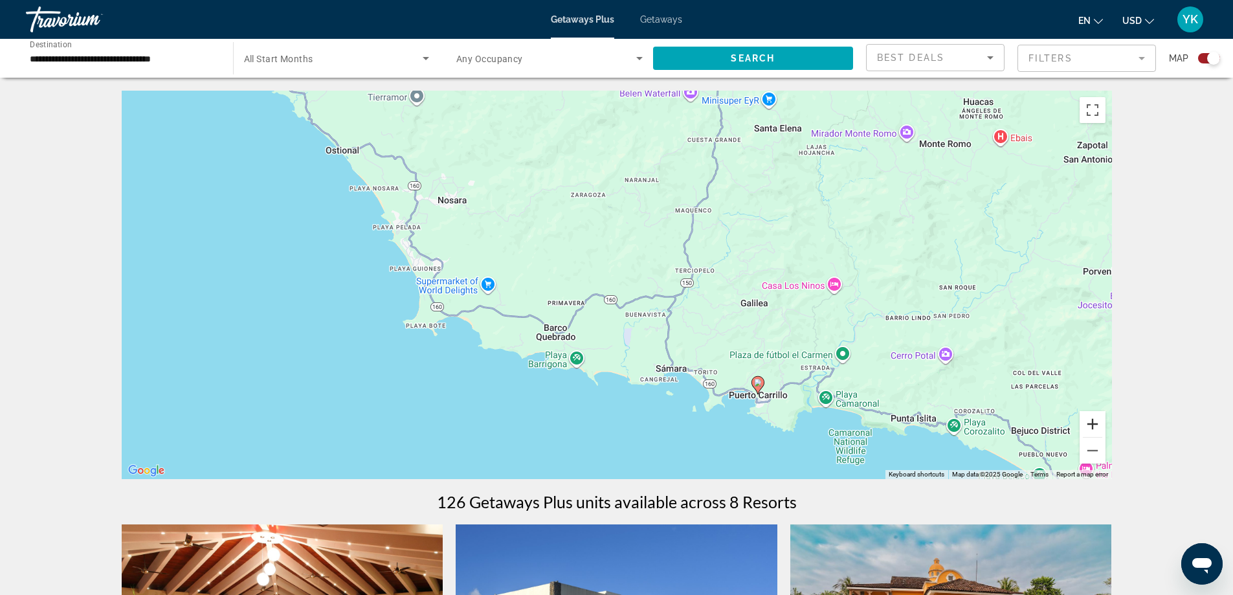
click at [1093, 422] on button "Zoom in" at bounding box center [1093, 424] width 26 height 26
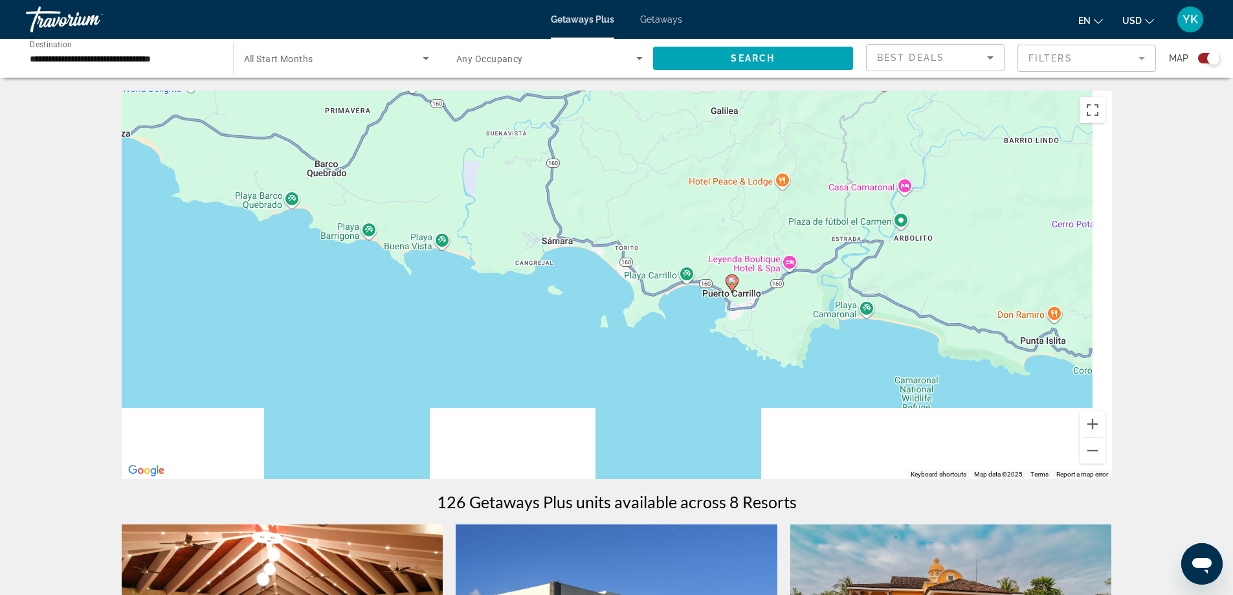
drag, startPoint x: 927, startPoint y: 392, endPoint x: 712, endPoint y: 106, distance: 357.3
click at [713, 107] on div "To activate drag with keyboard, press Alt + Enter. Once in keyboard drag state,…" at bounding box center [617, 285] width 990 height 388
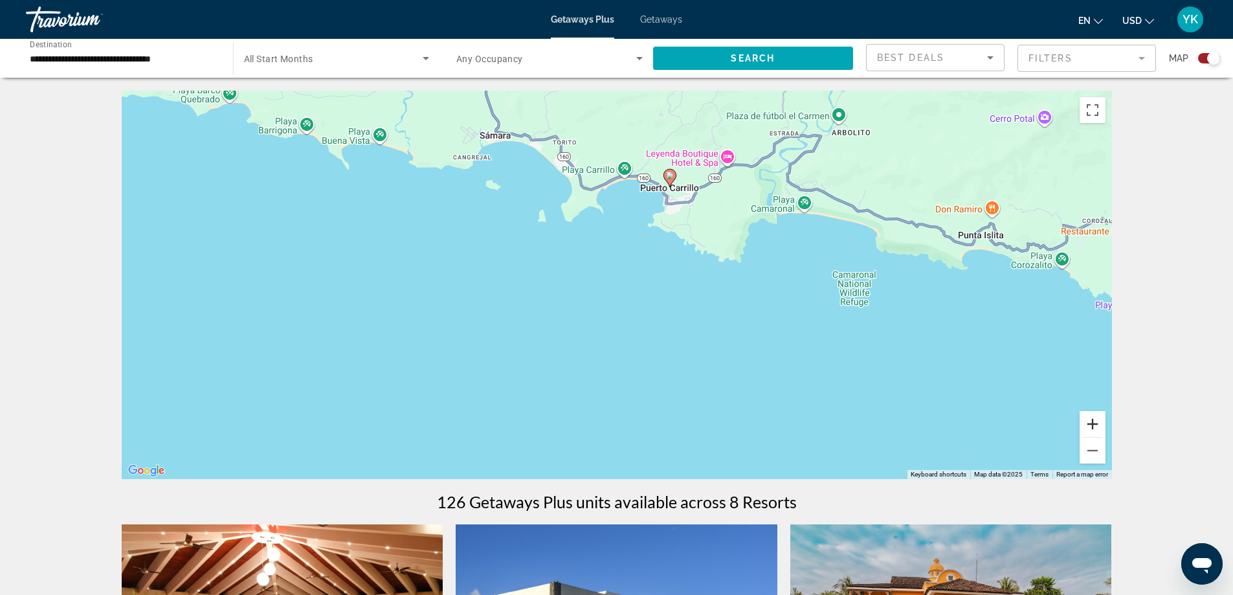
click at [1091, 421] on button "Zoom in" at bounding box center [1093, 424] width 26 height 26
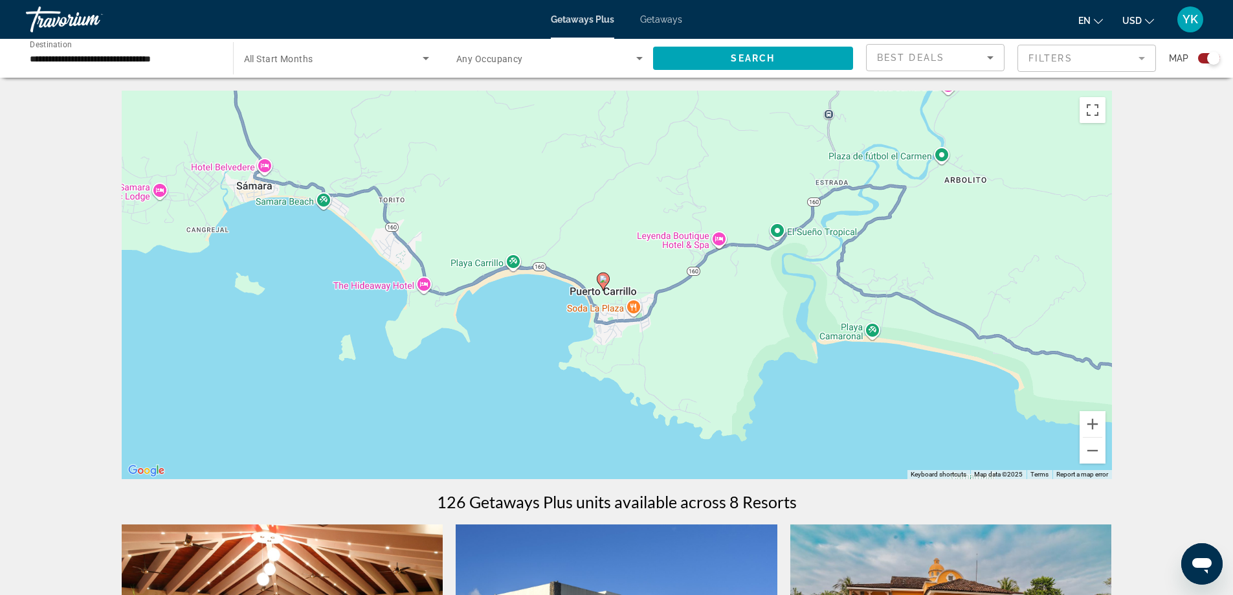
drag, startPoint x: 766, startPoint y: 222, endPoint x: 670, endPoint y: 401, distance: 202.7
click at [666, 401] on div "To activate drag with keyboard, press Alt + Enter. Once in keyboard drag state,…" at bounding box center [617, 285] width 990 height 388
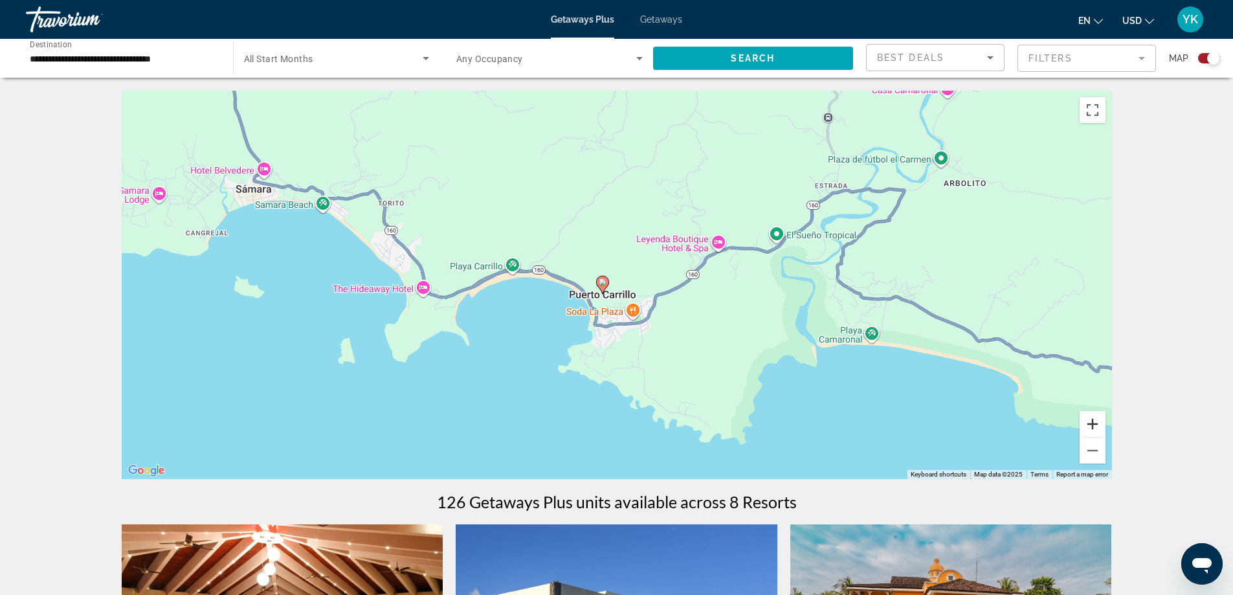
click at [1090, 420] on button "Zoom in" at bounding box center [1093, 424] width 26 height 26
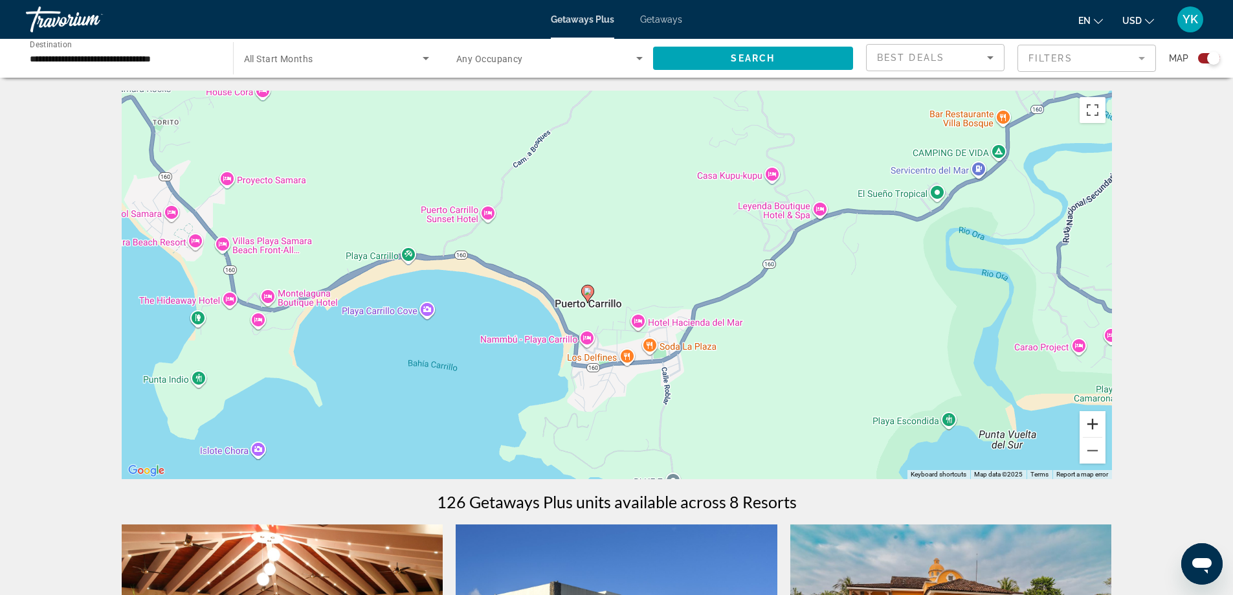
click at [1092, 421] on button "Zoom in" at bounding box center [1093, 424] width 26 height 26
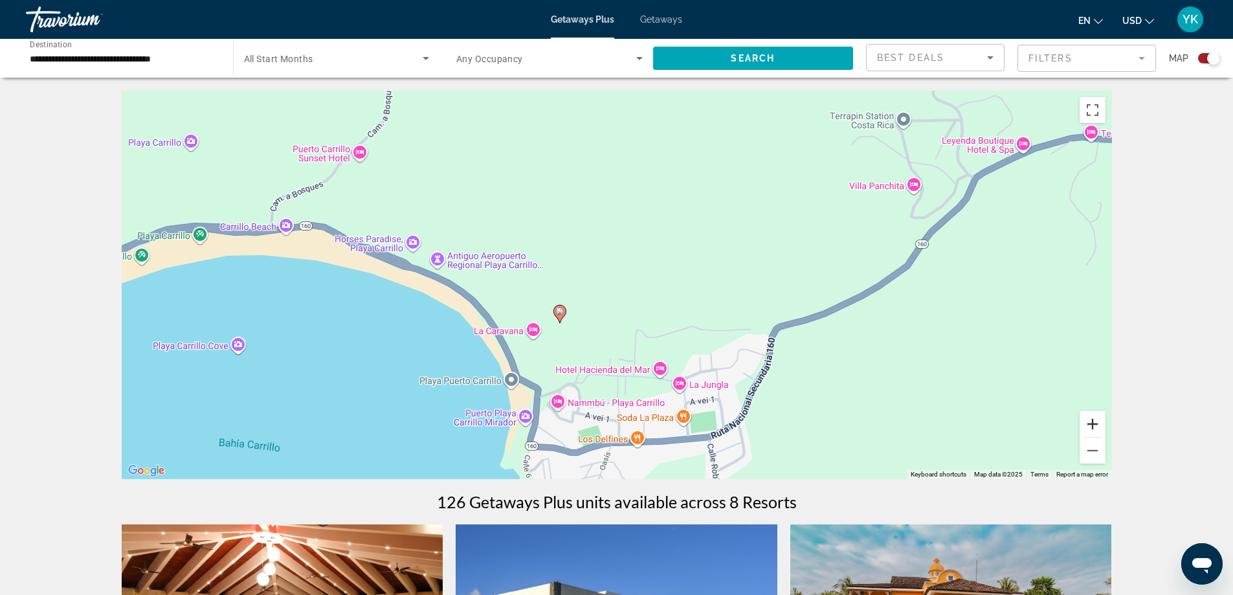
click at [1092, 421] on button "Zoom in" at bounding box center [1093, 424] width 26 height 26
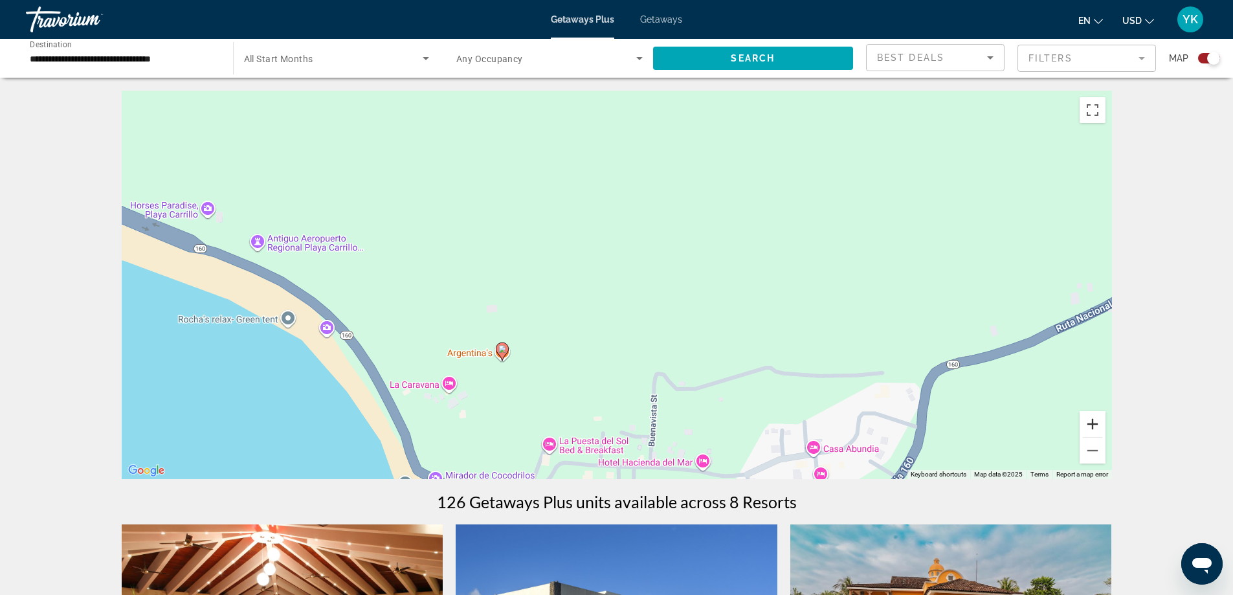
click at [1094, 425] on button "Zoom in" at bounding box center [1093, 424] width 26 height 26
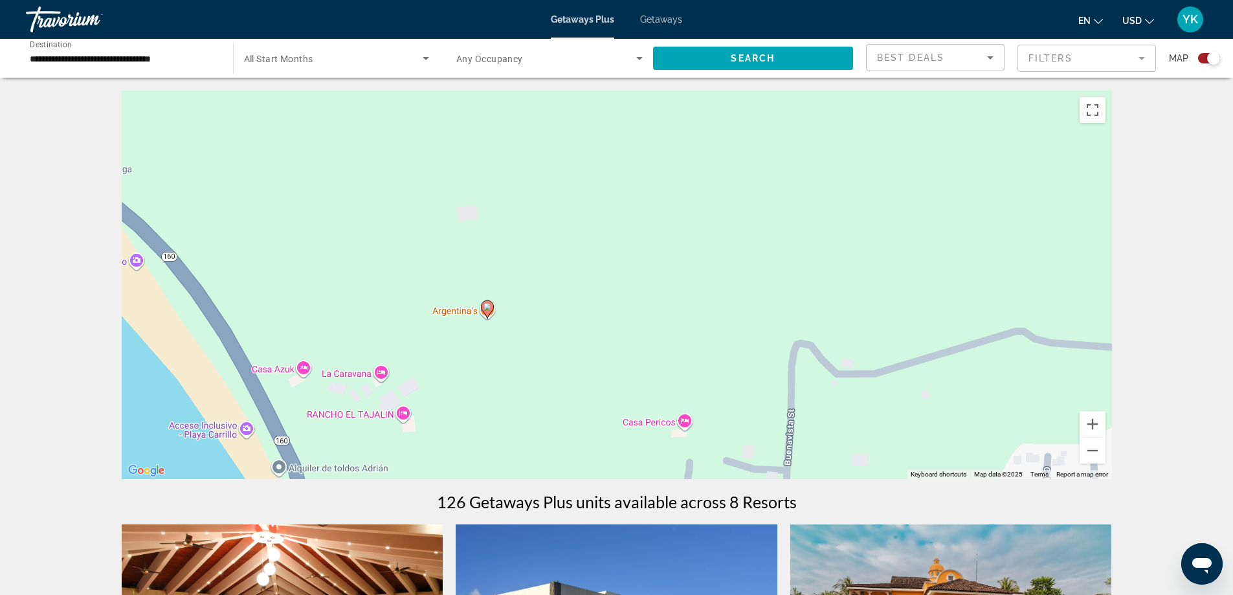
drag, startPoint x: 462, startPoint y: 388, endPoint x: 563, endPoint y: 265, distance: 158.6
click at [563, 265] on div "To activate drag with keyboard, press Alt + Enter. Once in keyboard drag state,…" at bounding box center [617, 285] width 990 height 388
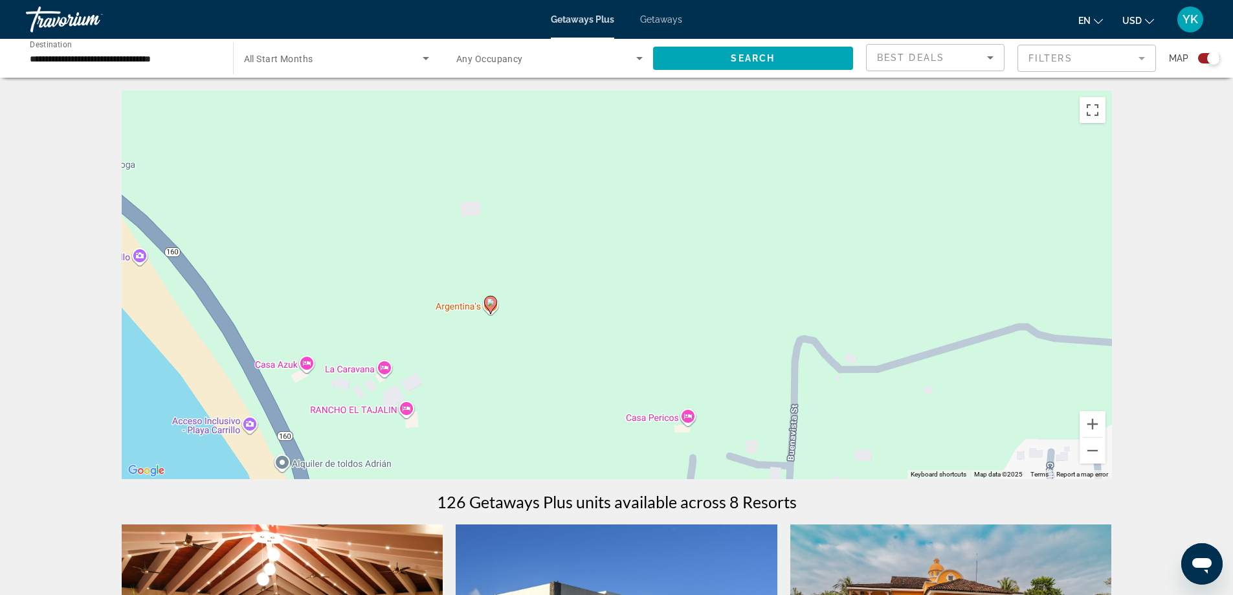
click at [490, 306] on image "Main content" at bounding box center [491, 302] width 8 height 8
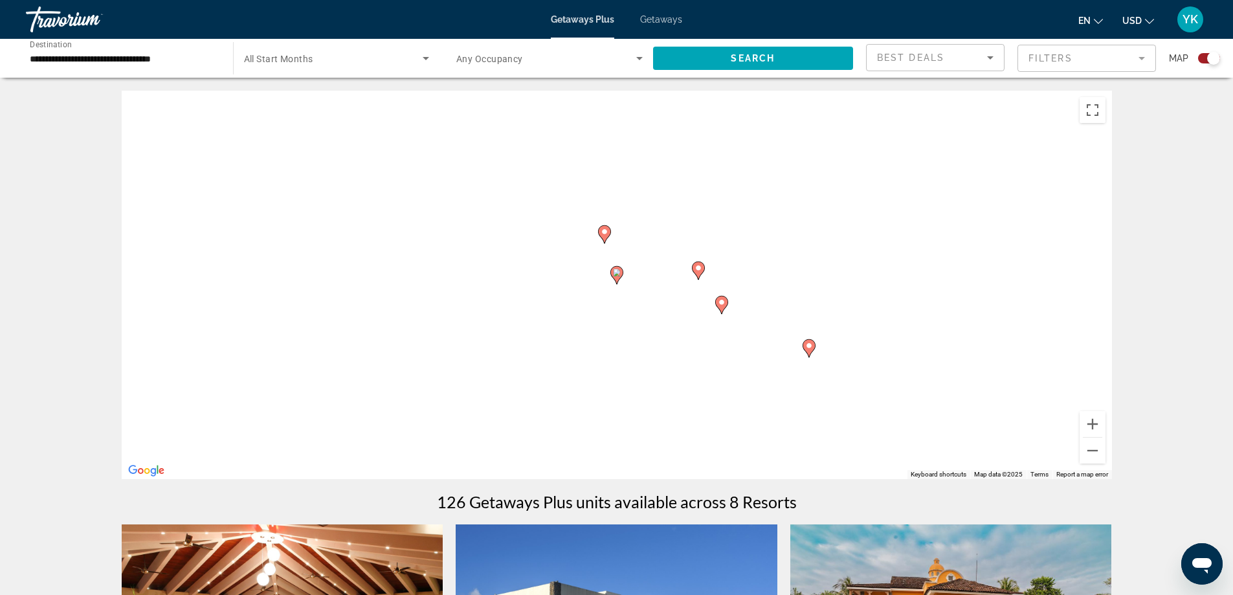
type input "**********"
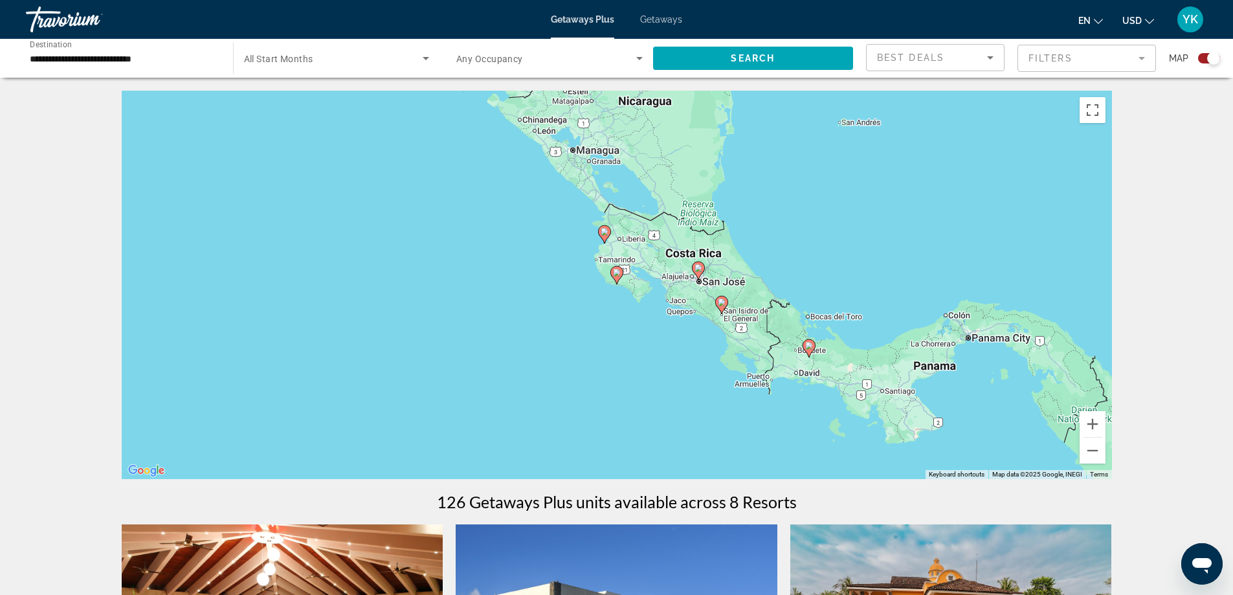
click at [422, 61] on icon "Search widget" at bounding box center [426, 58] width 16 height 16
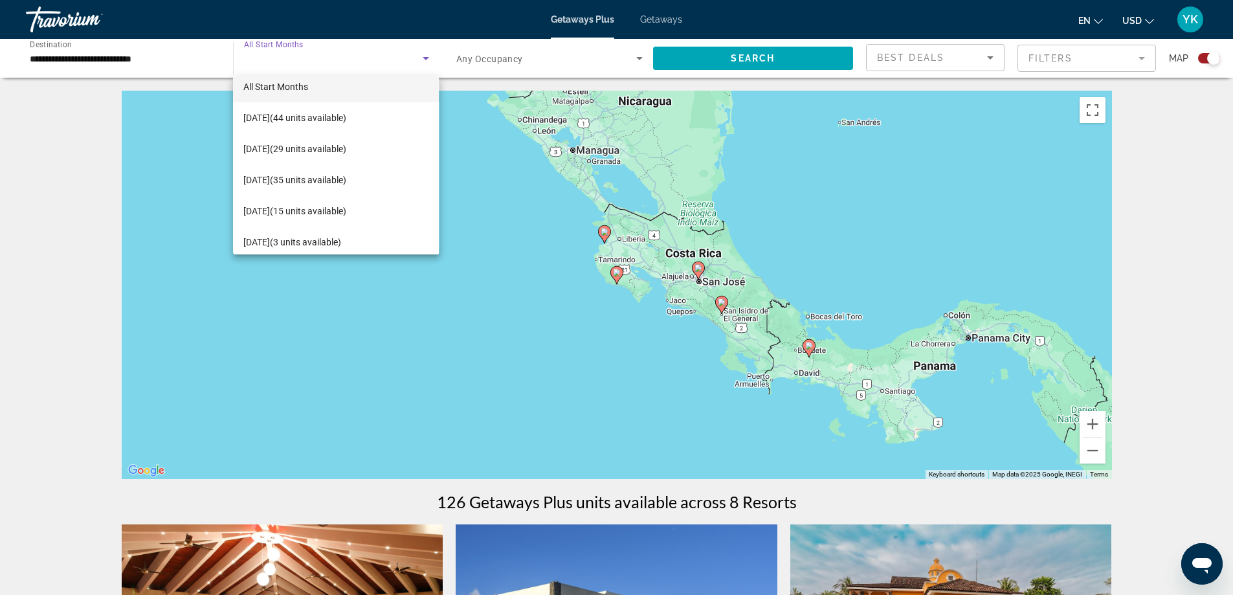
scroll to position [19, 0]
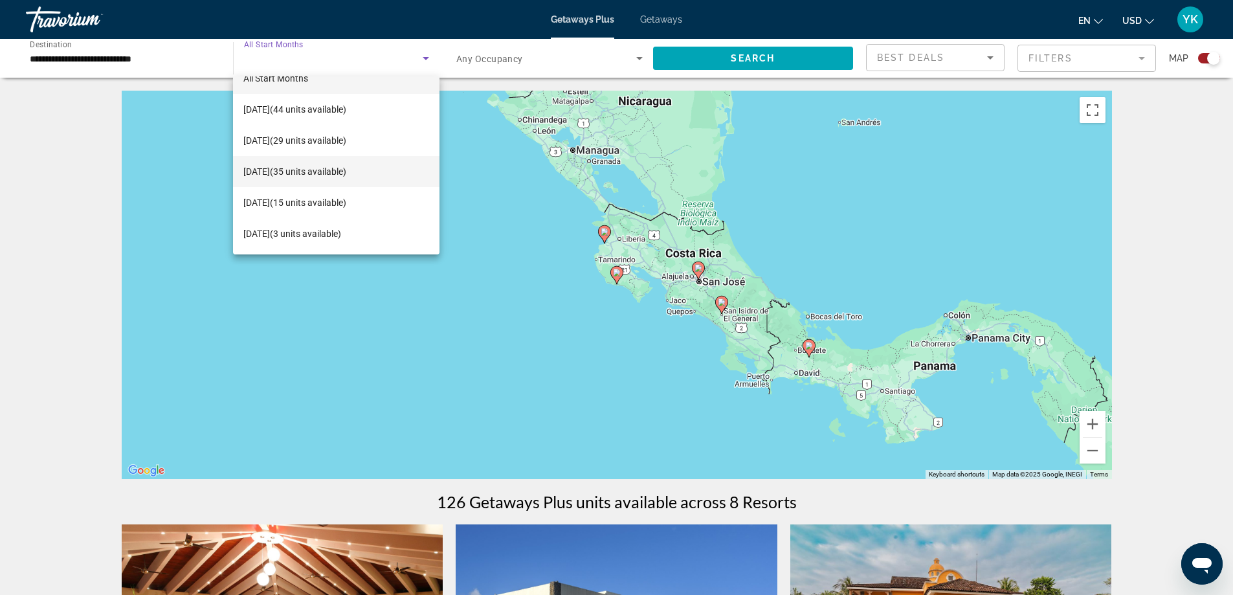
click at [313, 171] on span "[DATE] (35 units available)" at bounding box center [294, 172] width 103 height 16
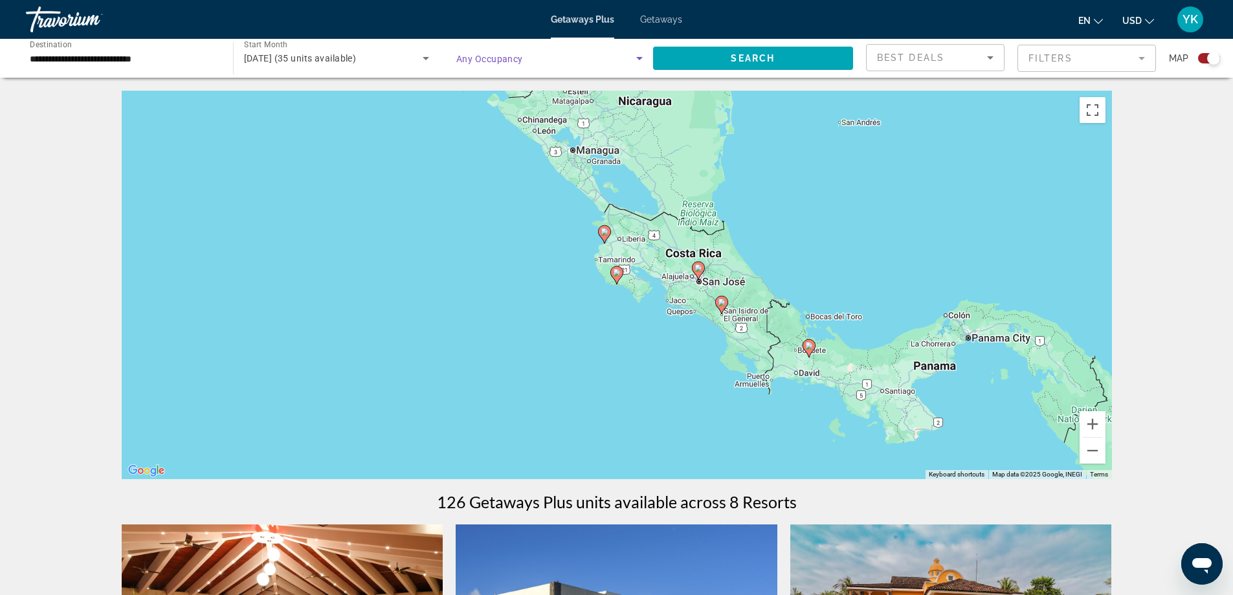
click at [636, 60] on icon "Search widget" at bounding box center [640, 58] width 16 height 16
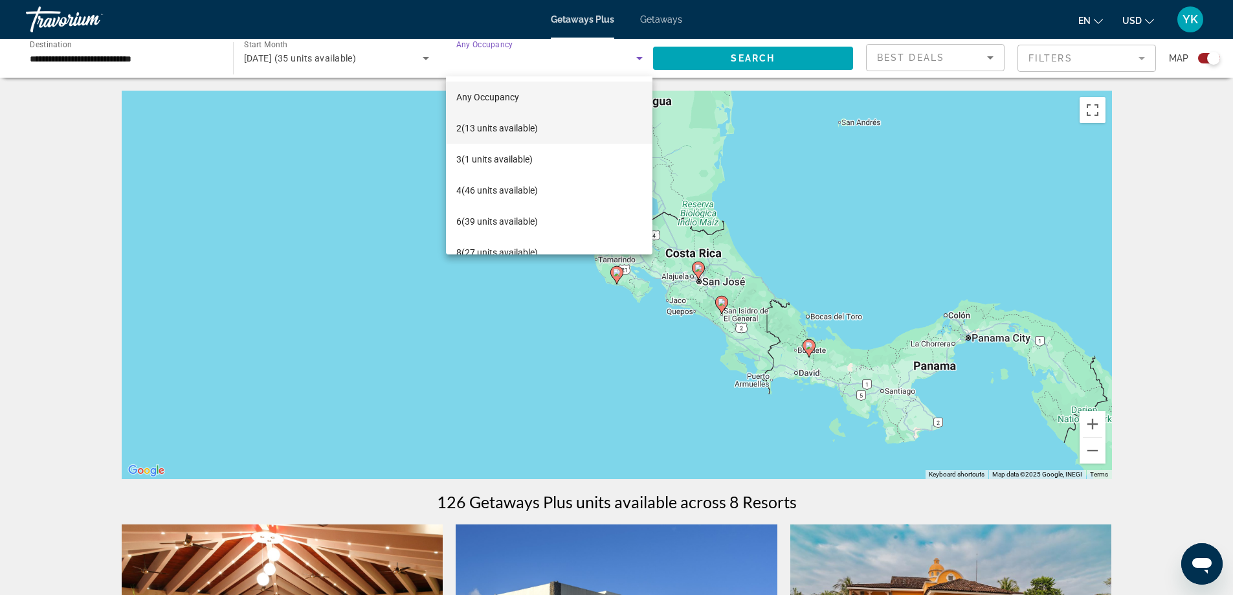
click at [491, 128] on span "2 (13 units available)" at bounding box center [497, 128] width 82 height 16
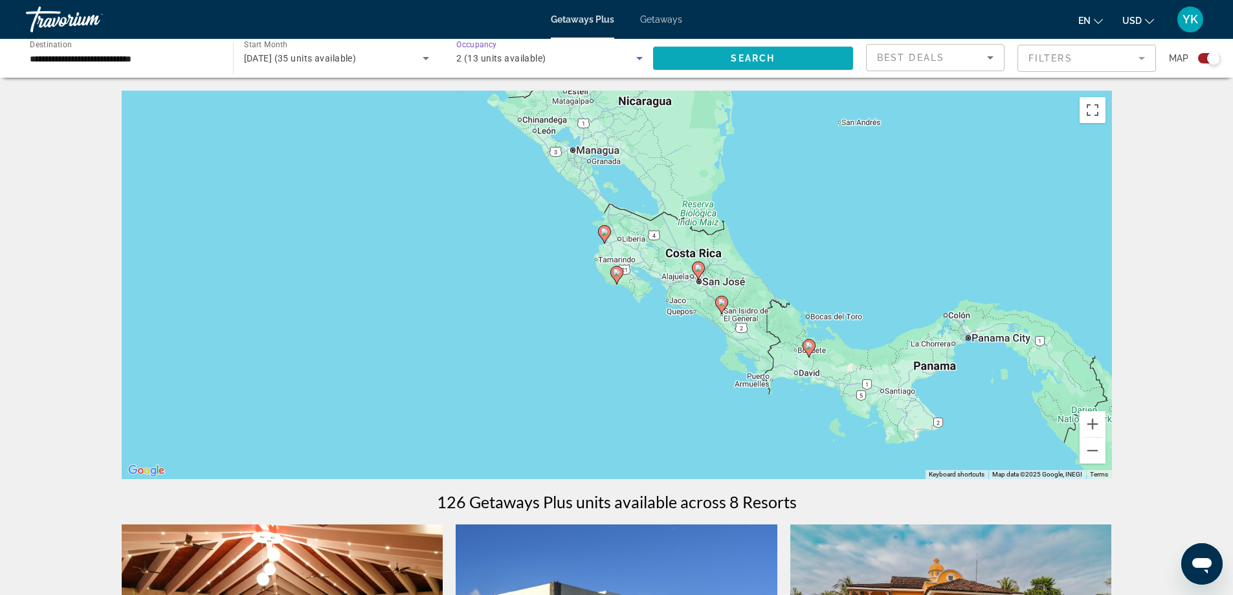
click at [755, 59] on span "Search" at bounding box center [753, 58] width 44 height 10
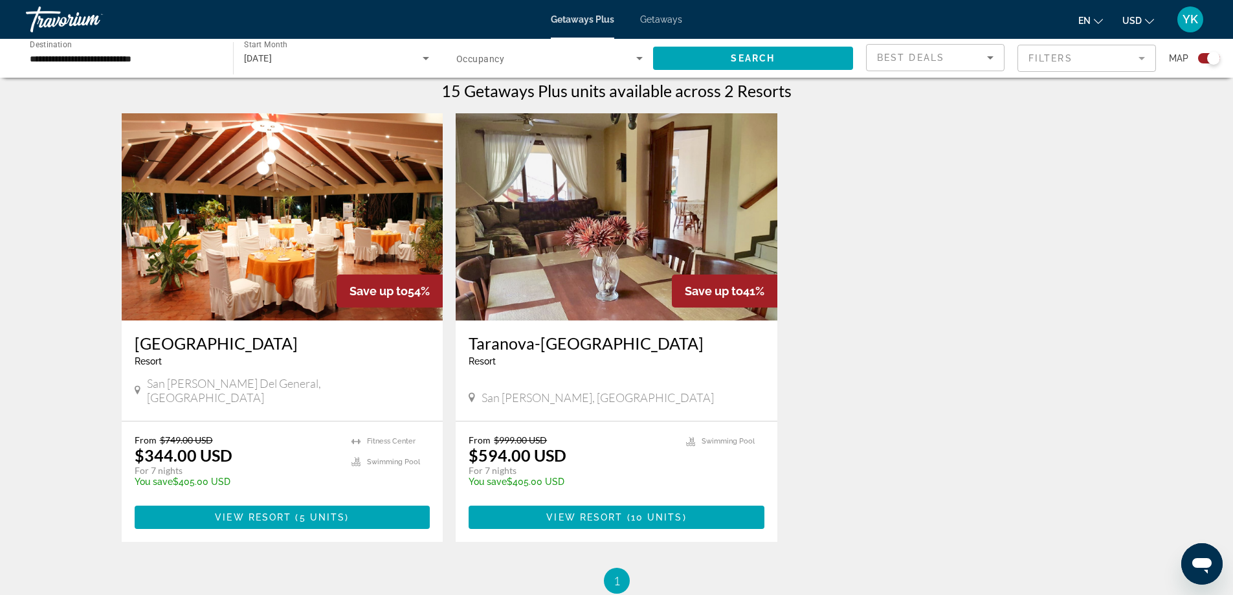
scroll to position [407, 0]
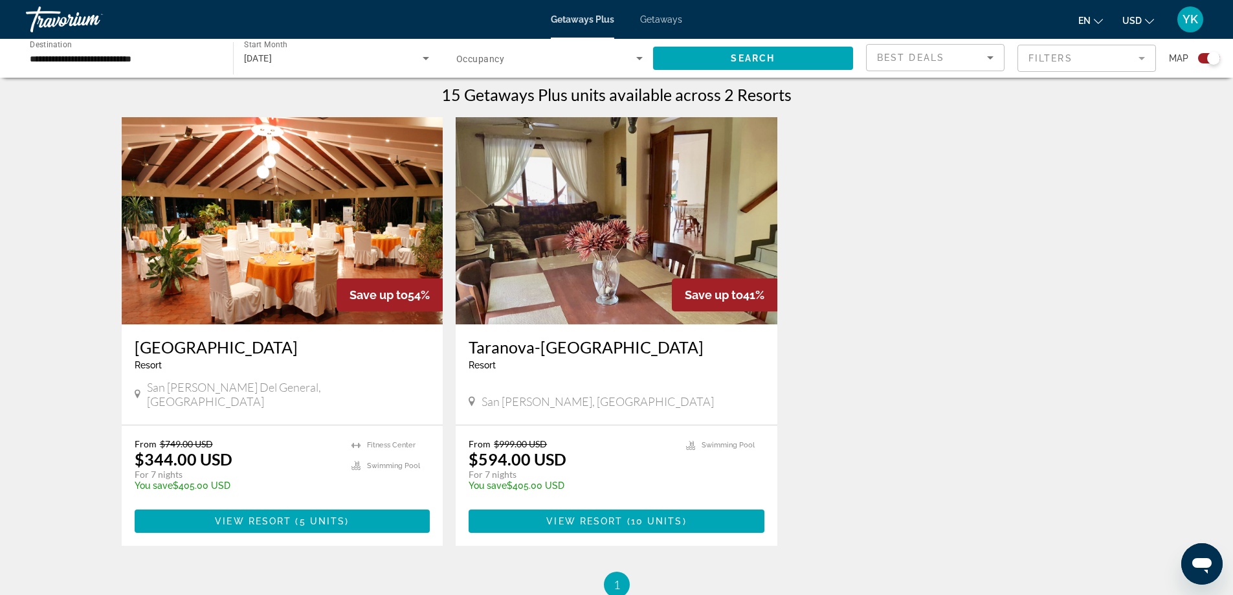
click at [279, 226] on img "Main content" at bounding box center [283, 220] width 322 height 207
